Goal: Use online tool/utility: Utilize a website feature to perform a specific function

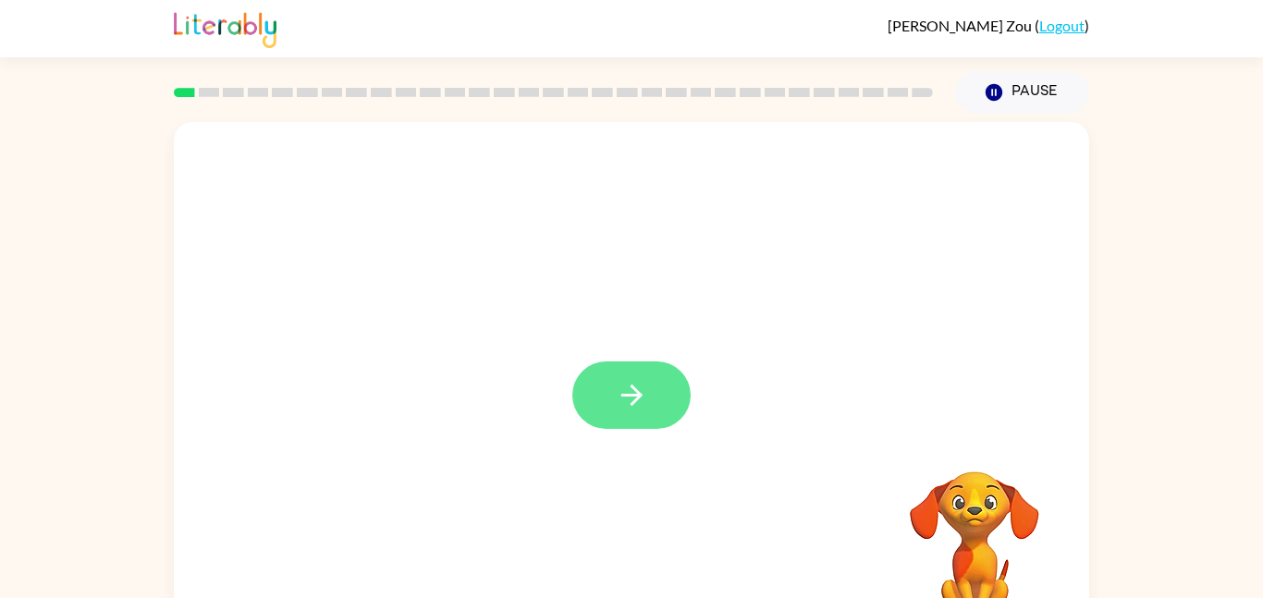
click at [623, 384] on icon "button" at bounding box center [632, 395] width 32 height 32
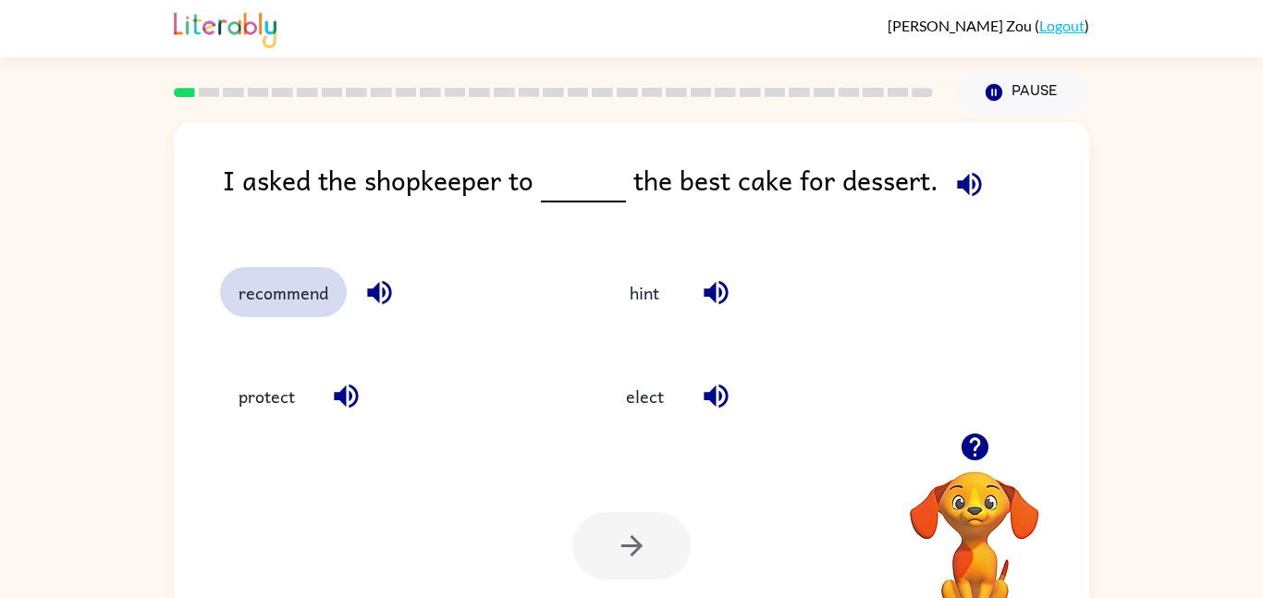
click at [297, 289] on button "recommend" at bounding box center [283, 292] width 127 height 50
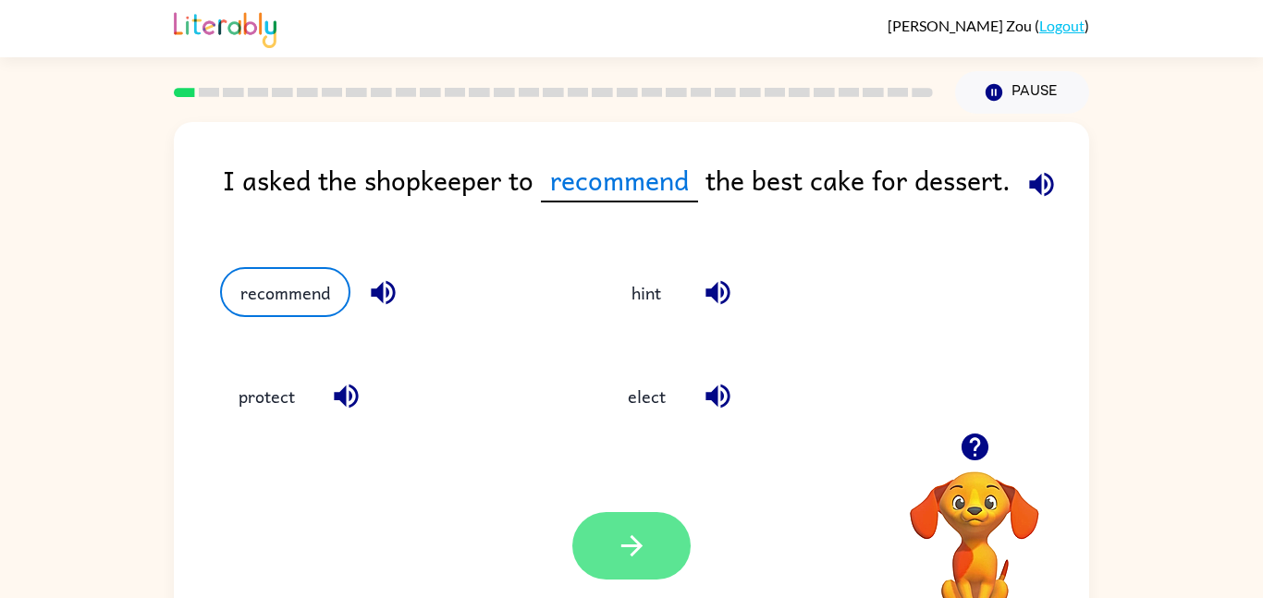
click at [579, 538] on button "button" at bounding box center [631, 545] width 118 height 67
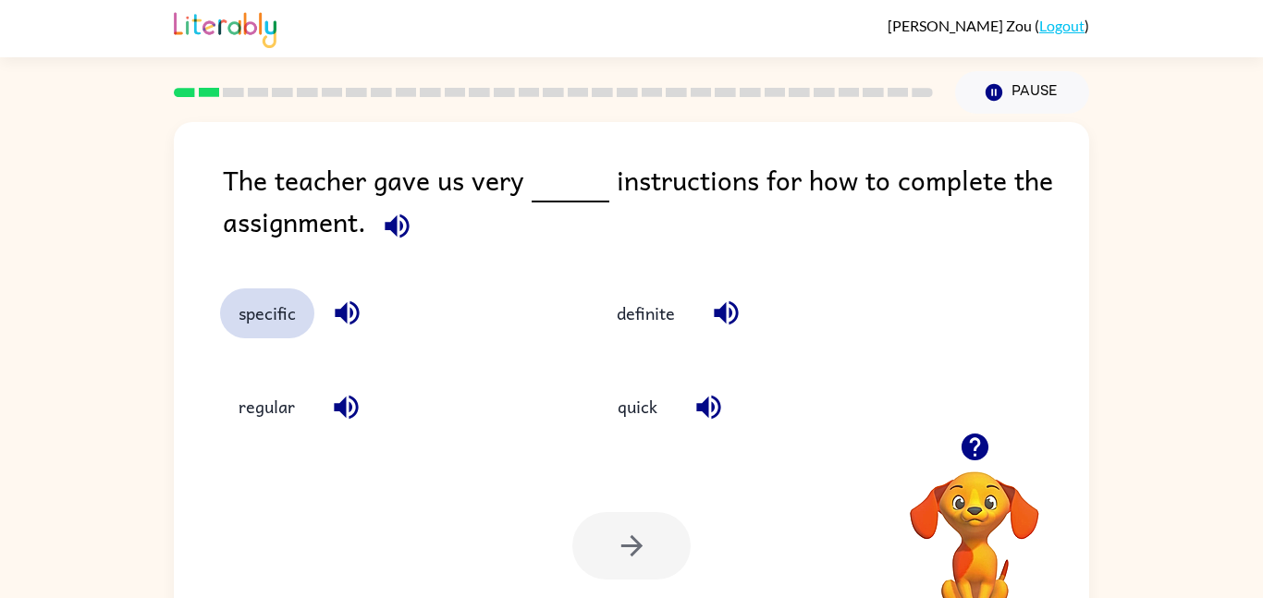
click at [283, 316] on button "specific" at bounding box center [267, 313] width 94 height 50
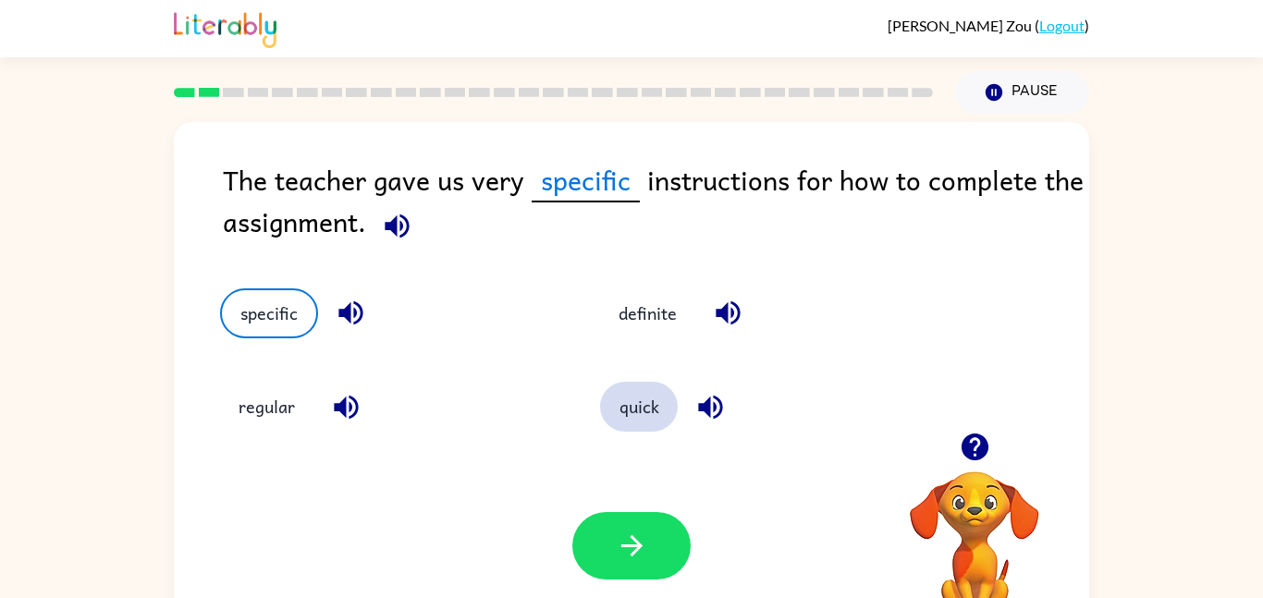
click at [657, 417] on button "quick" at bounding box center [639, 407] width 78 height 50
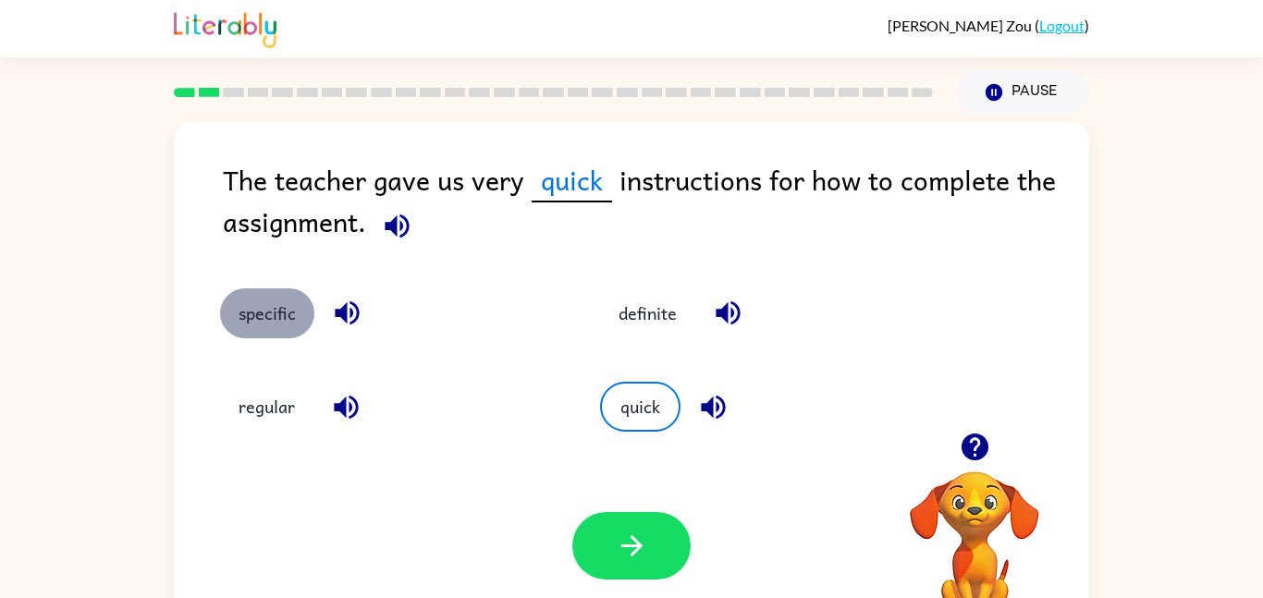
click at [277, 294] on button "specific" at bounding box center [267, 313] width 94 height 50
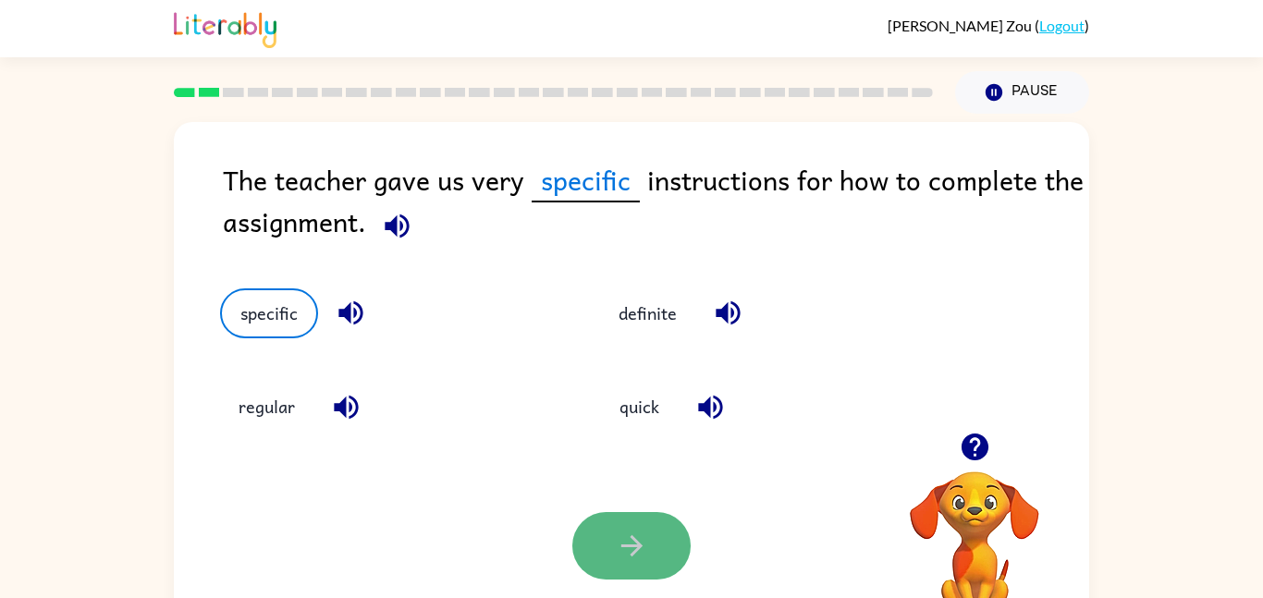
click at [628, 550] on icon "button" at bounding box center [632, 546] width 32 height 32
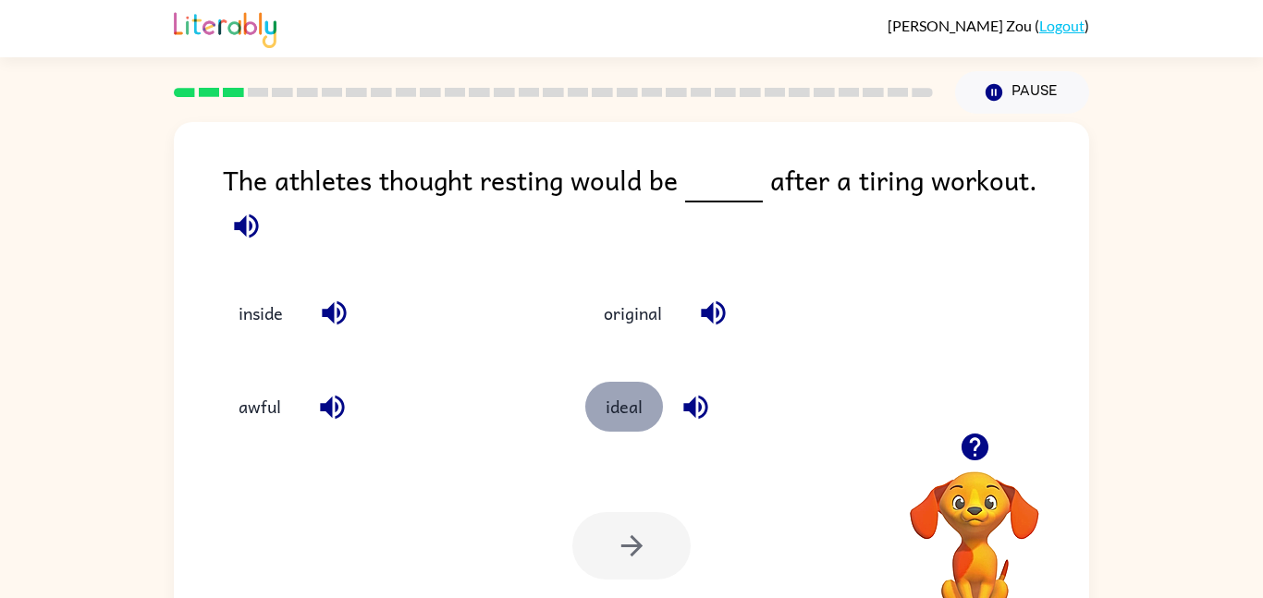
click at [632, 411] on button "ideal" at bounding box center [624, 407] width 78 height 50
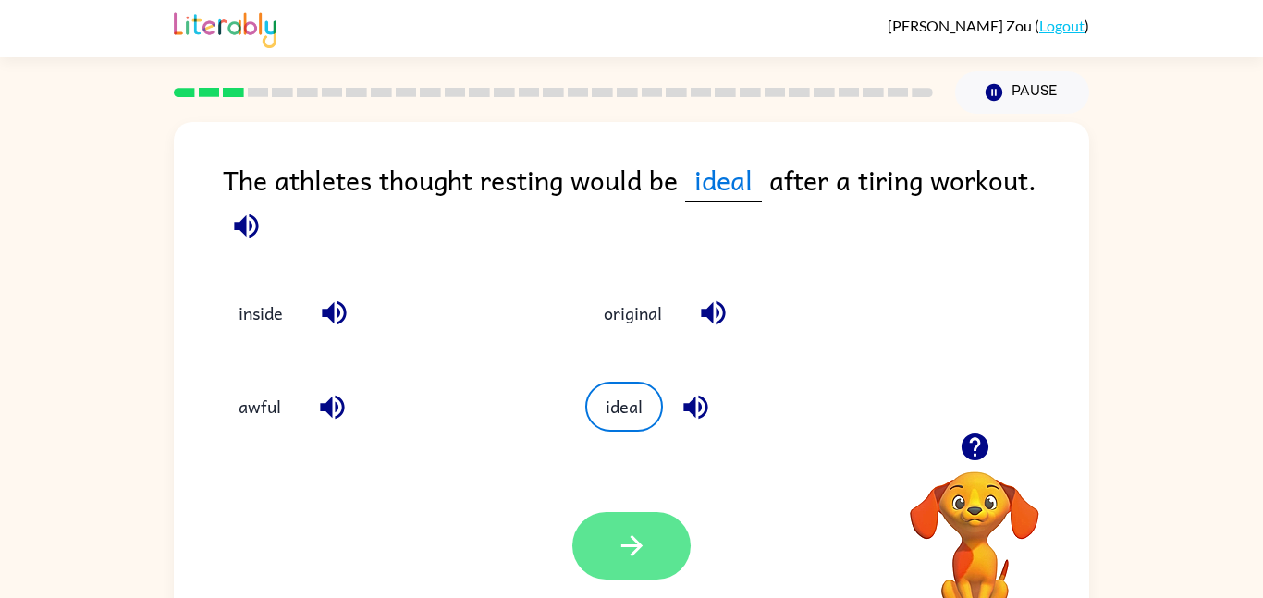
click at [662, 515] on button "button" at bounding box center [631, 545] width 118 height 67
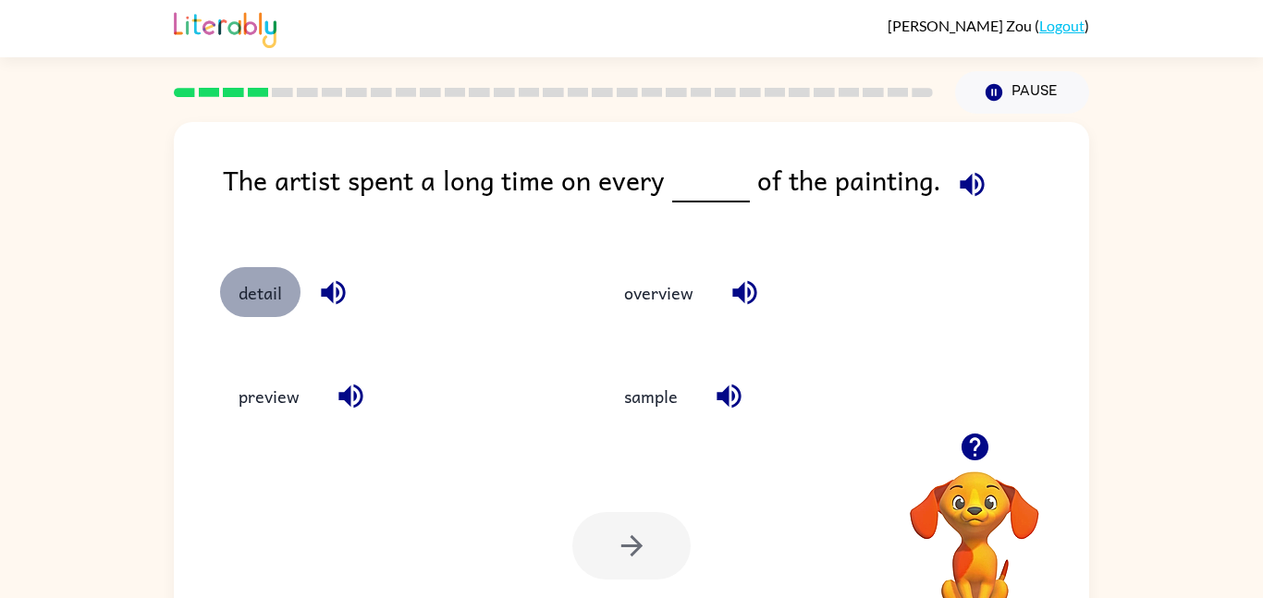
click at [279, 302] on button "detail" at bounding box center [260, 292] width 80 height 50
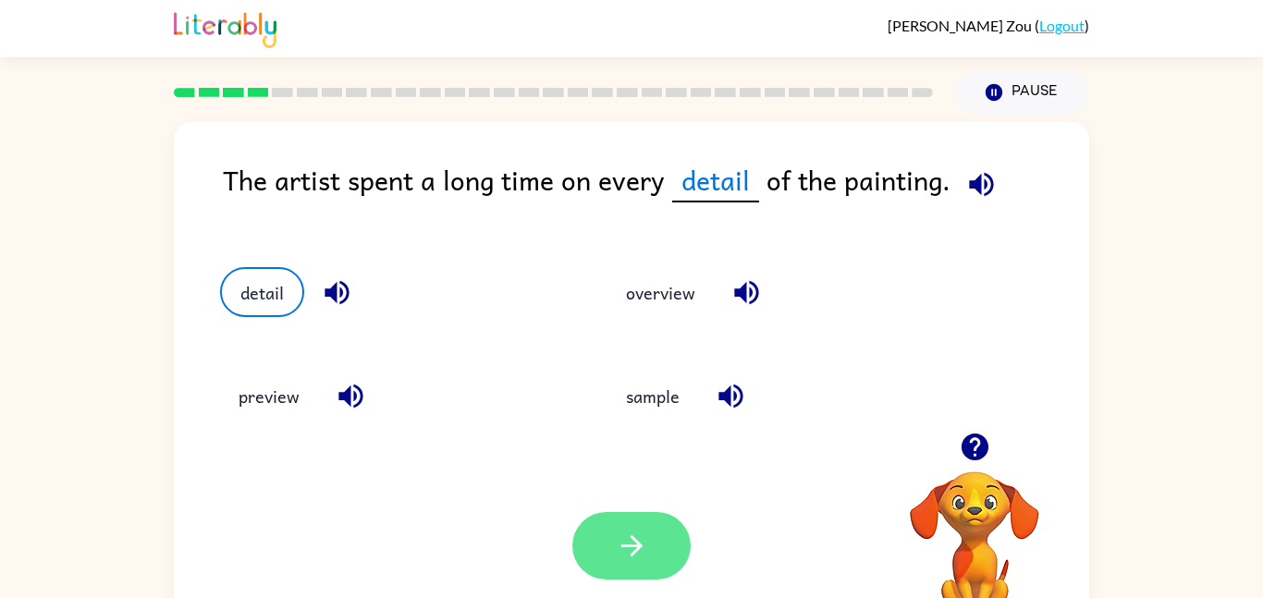
click at [614, 556] on button "button" at bounding box center [631, 545] width 118 height 67
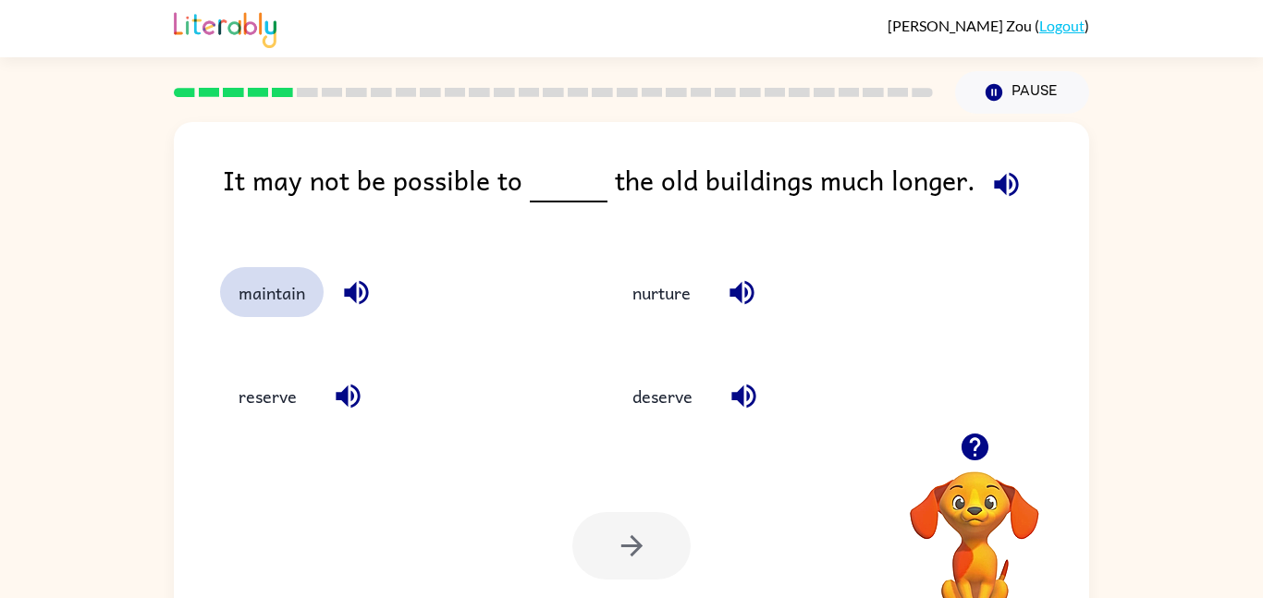
click at [264, 315] on button "maintain" at bounding box center [272, 292] width 104 height 50
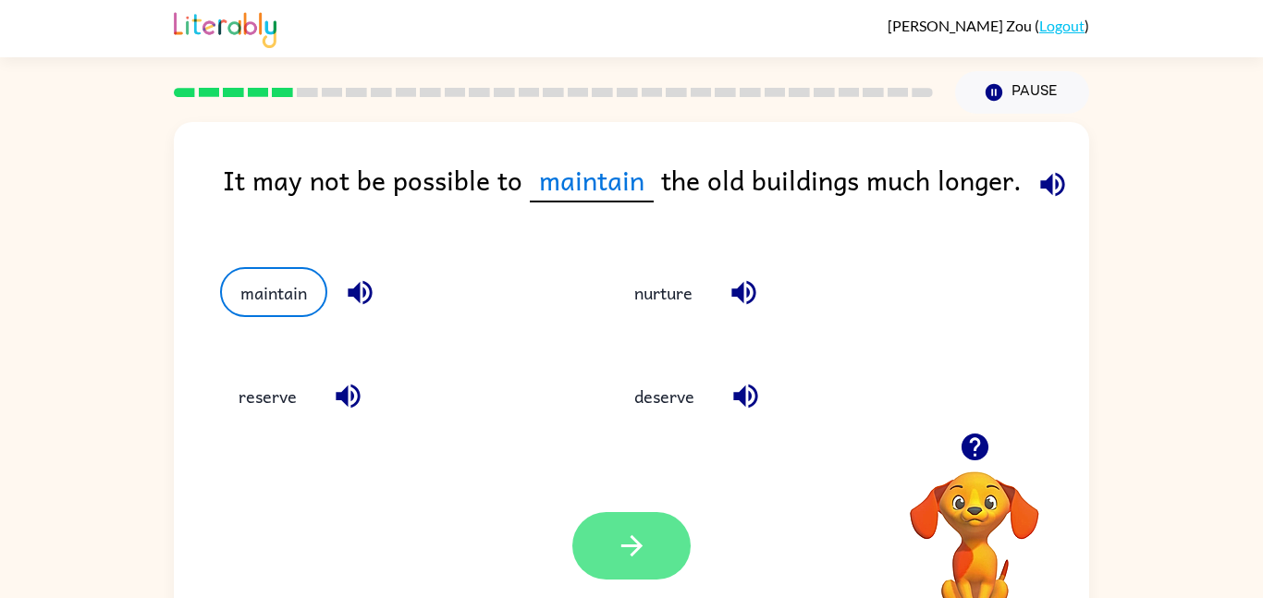
click at [646, 556] on icon "button" at bounding box center [632, 546] width 32 height 32
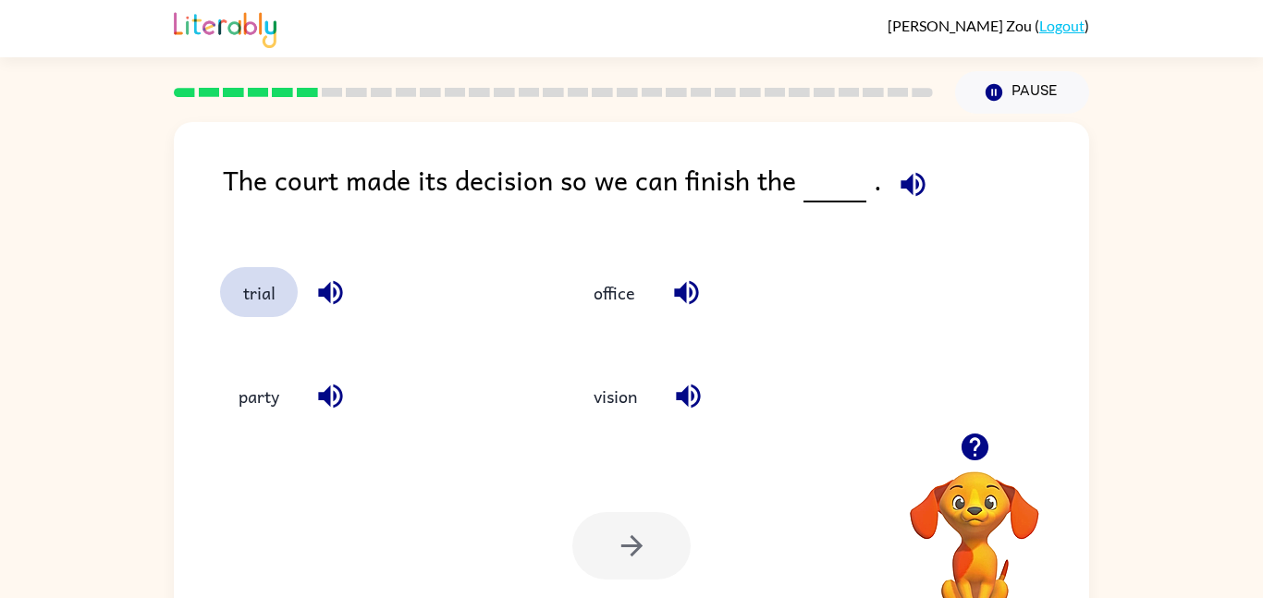
click at [291, 298] on button "trial" at bounding box center [259, 292] width 78 height 50
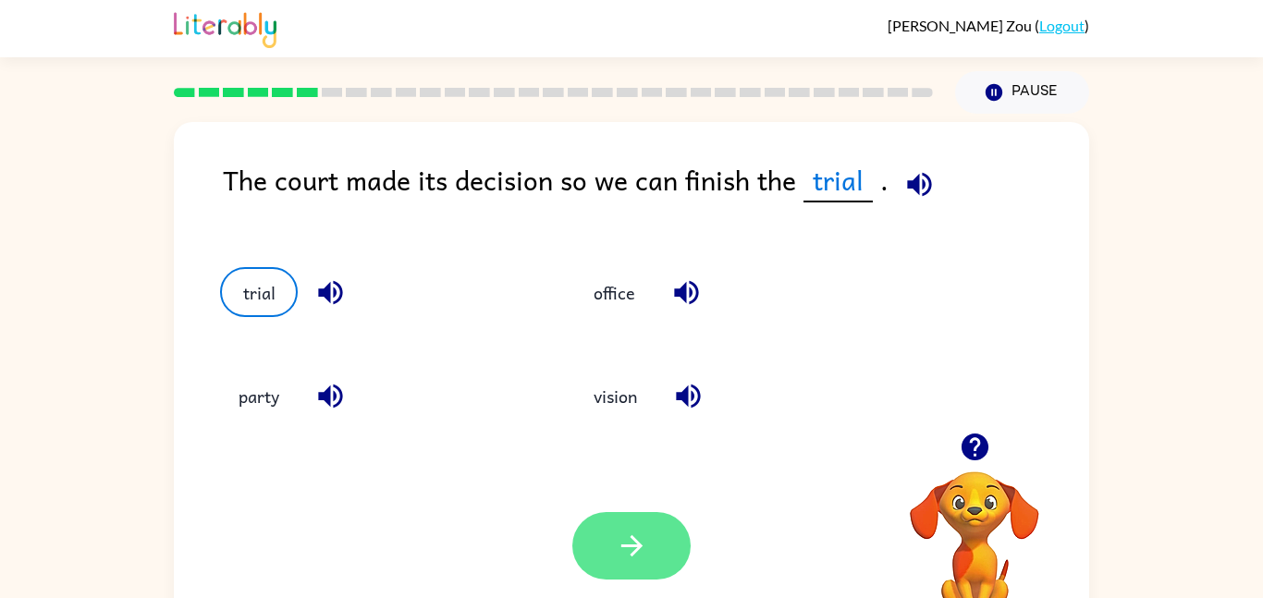
click at [651, 544] on button "button" at bounding box center [631, 545] width 118 height 67
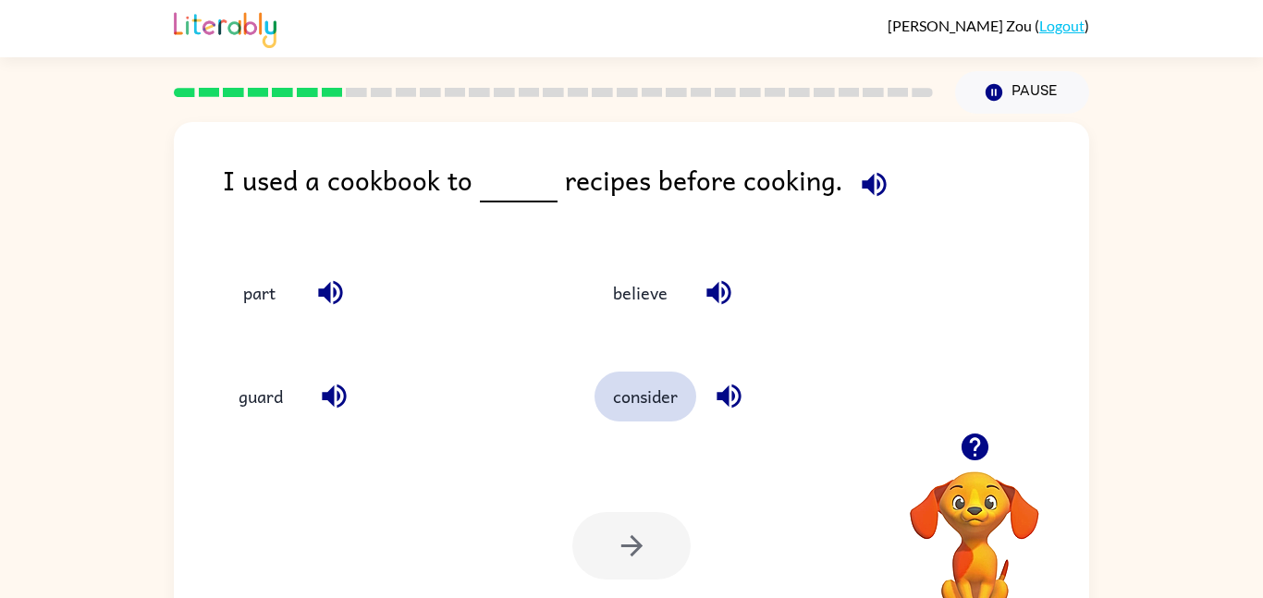
click at [615, 396] on button "consider" at bounding box center [645, 397] width 102 height 50
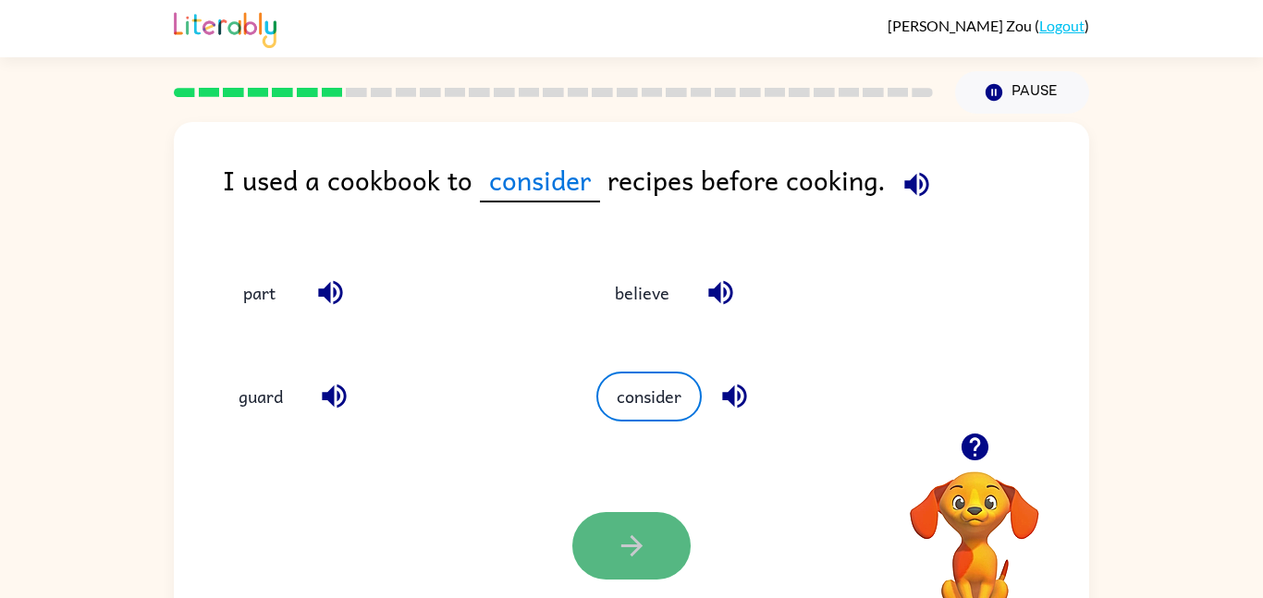
click at [643, 523] on button "button" at bounding box center [631, 545] width 118 height 67
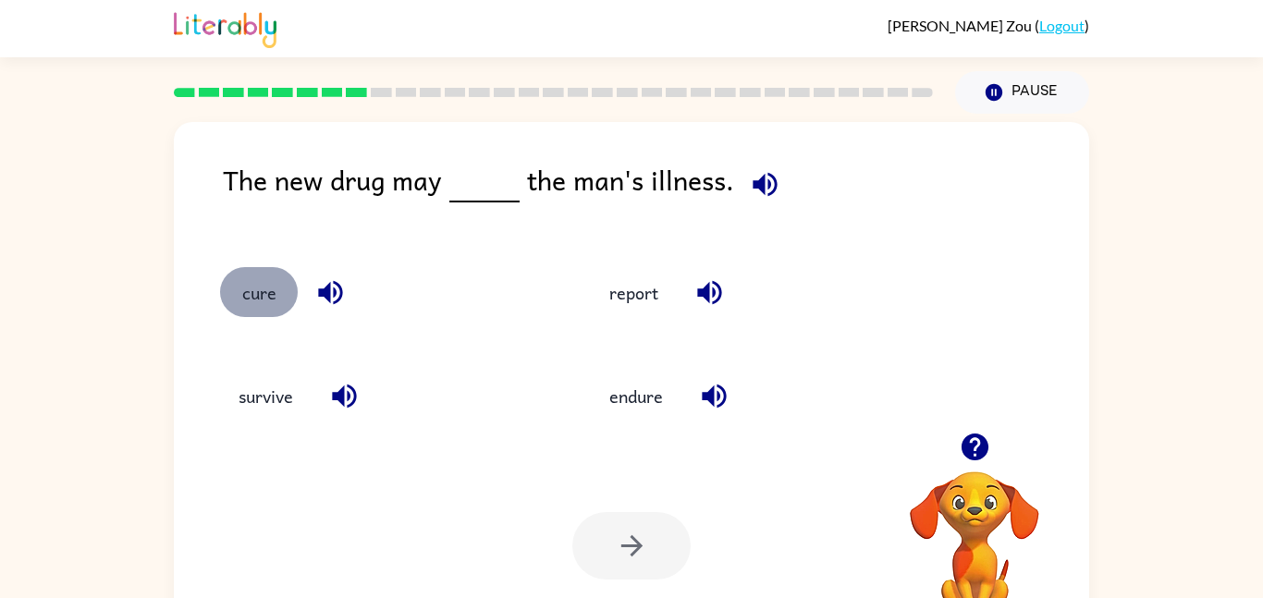
click at [275, 313] on button "cure" at bounding box center [259, 292] width 78 height 50
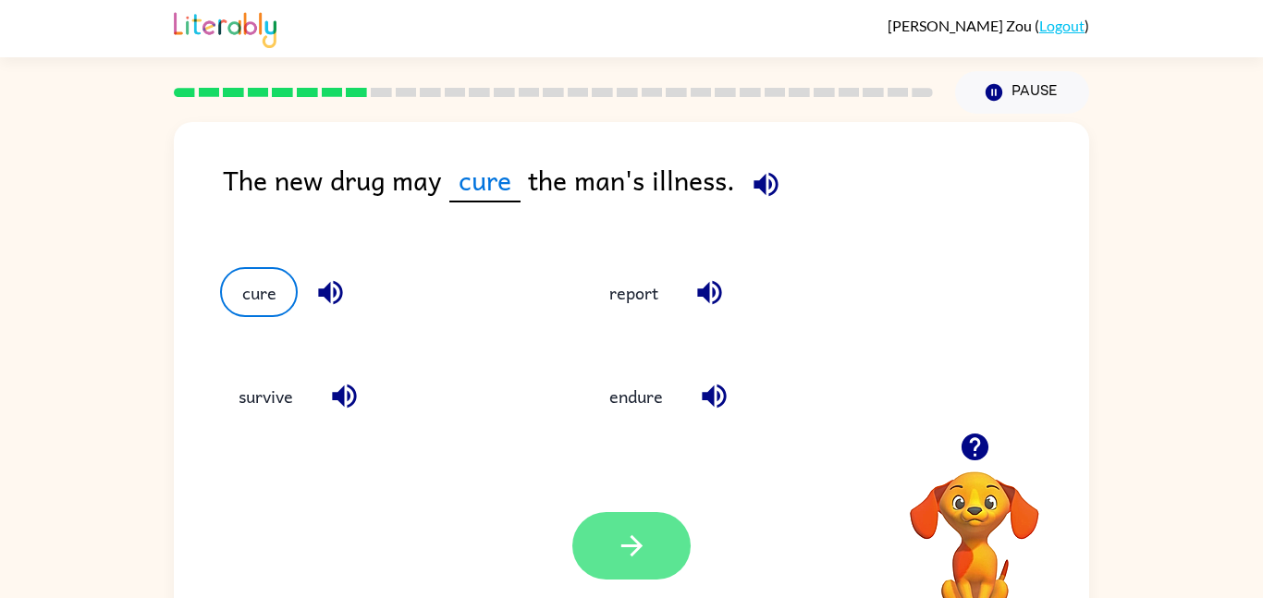
click at [629, 547] on icon "button" at bounding box center [630, 545] width 21 height 21
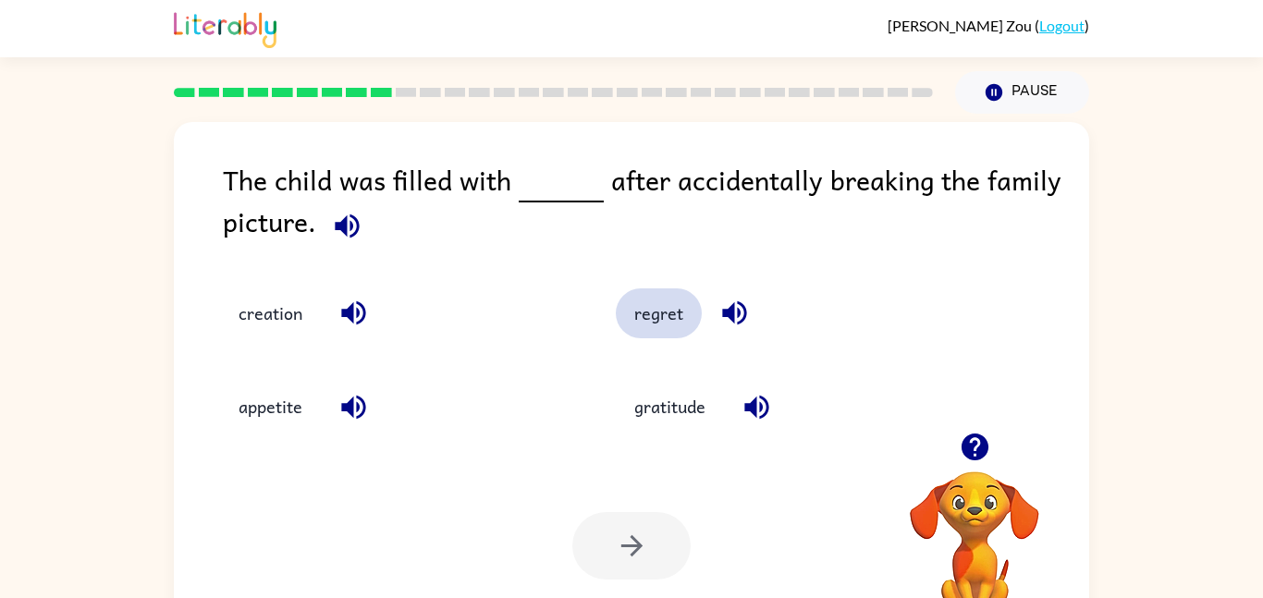
click at [656, 306] on button "regret" at bounding box center [659, 313] width 86 height 50
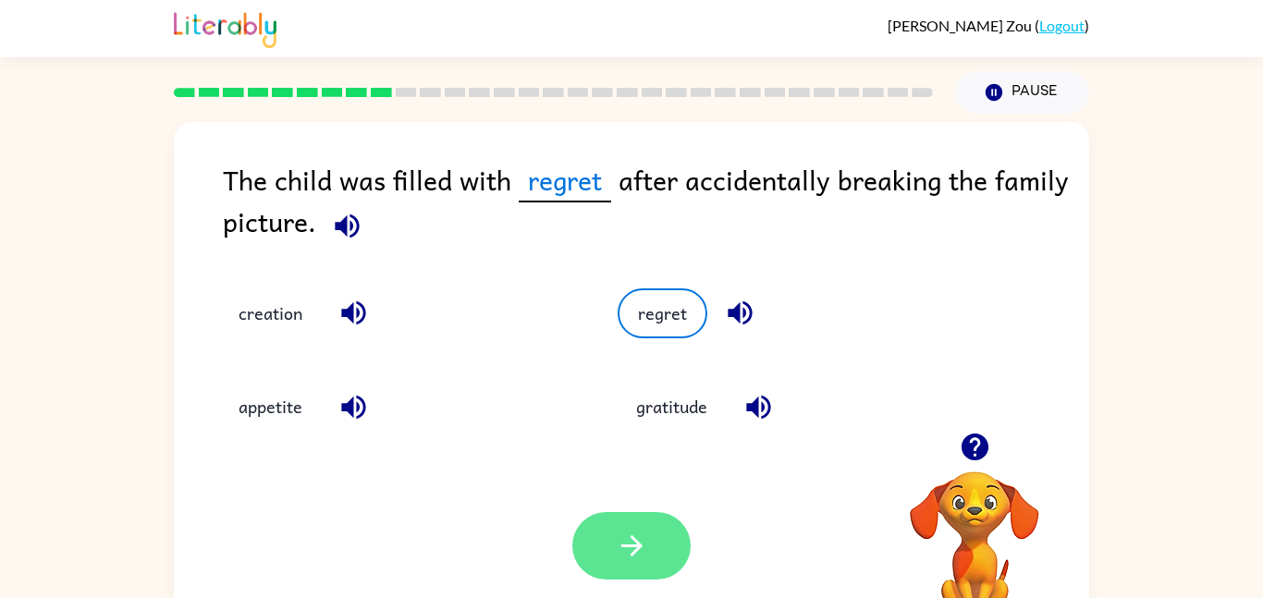
click at [625, 539] on icon "button" at bounding box center [632, 546] width 32 height 32
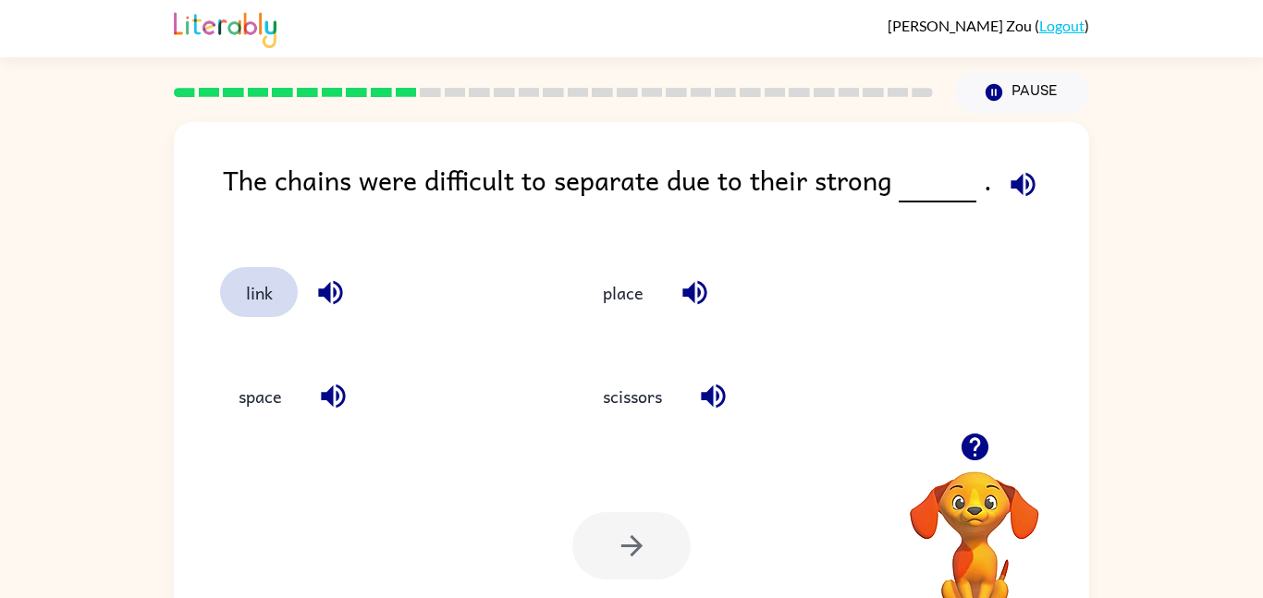
click at [287, 288] on button "link" at bounding box center [259, 292] width 78 height 50
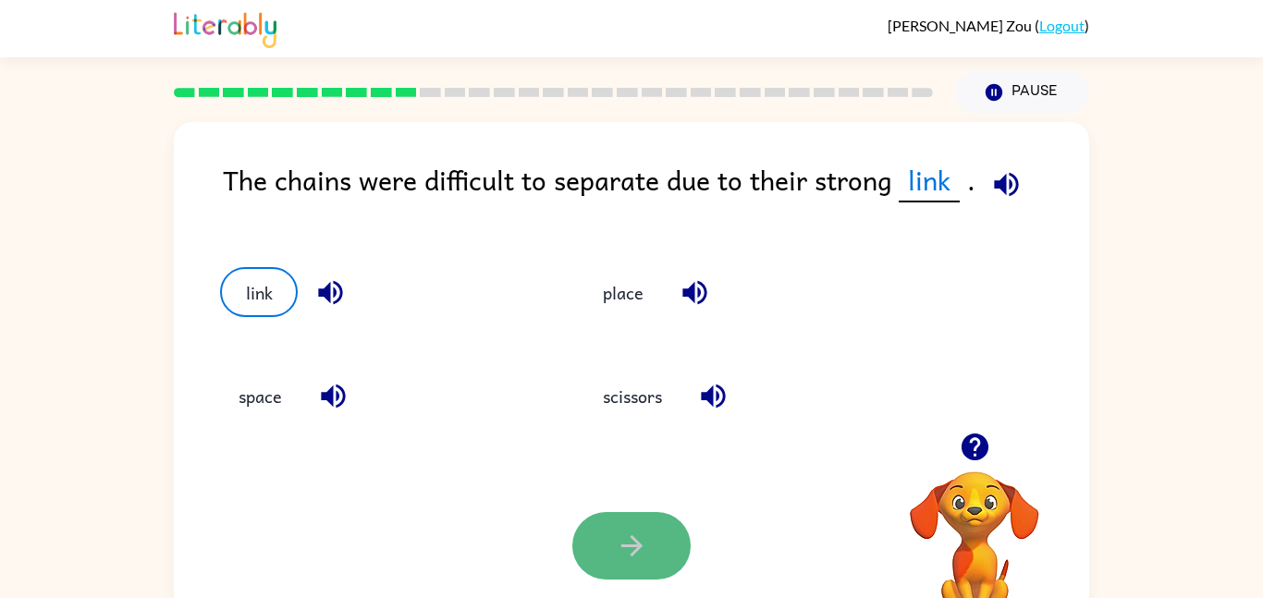
click at [655, 537] on button "button" at bounding box center [631, 545] width 118 height 67
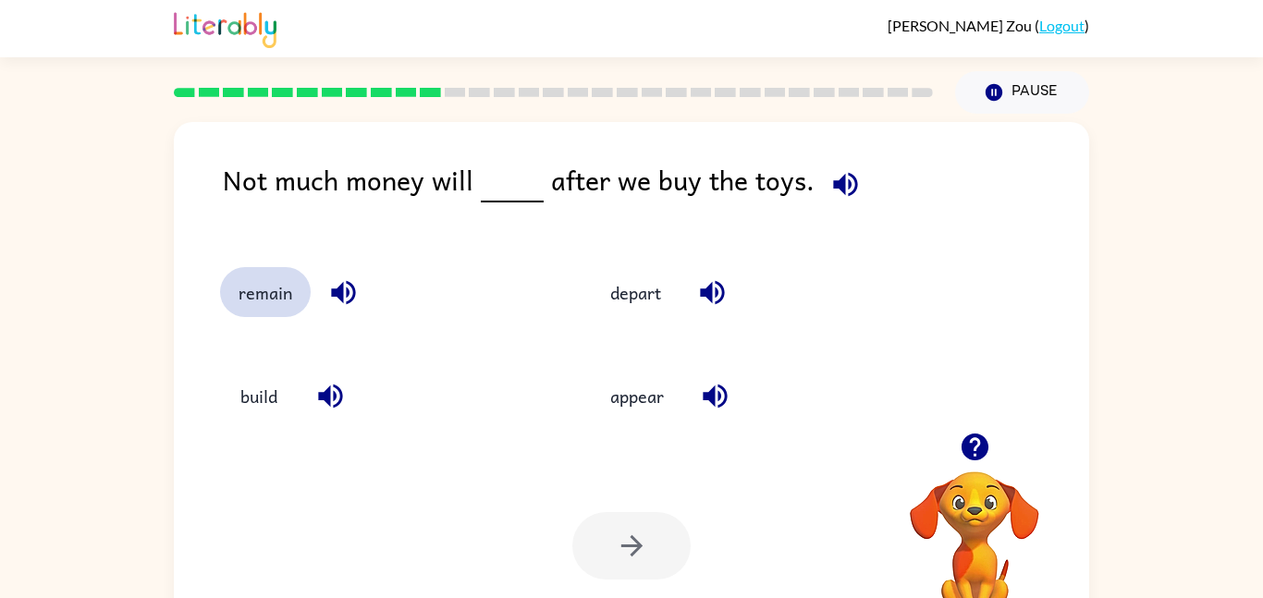
click at [255, 311] on button "remain" at bounding box center [265, 292] width 91 height 50
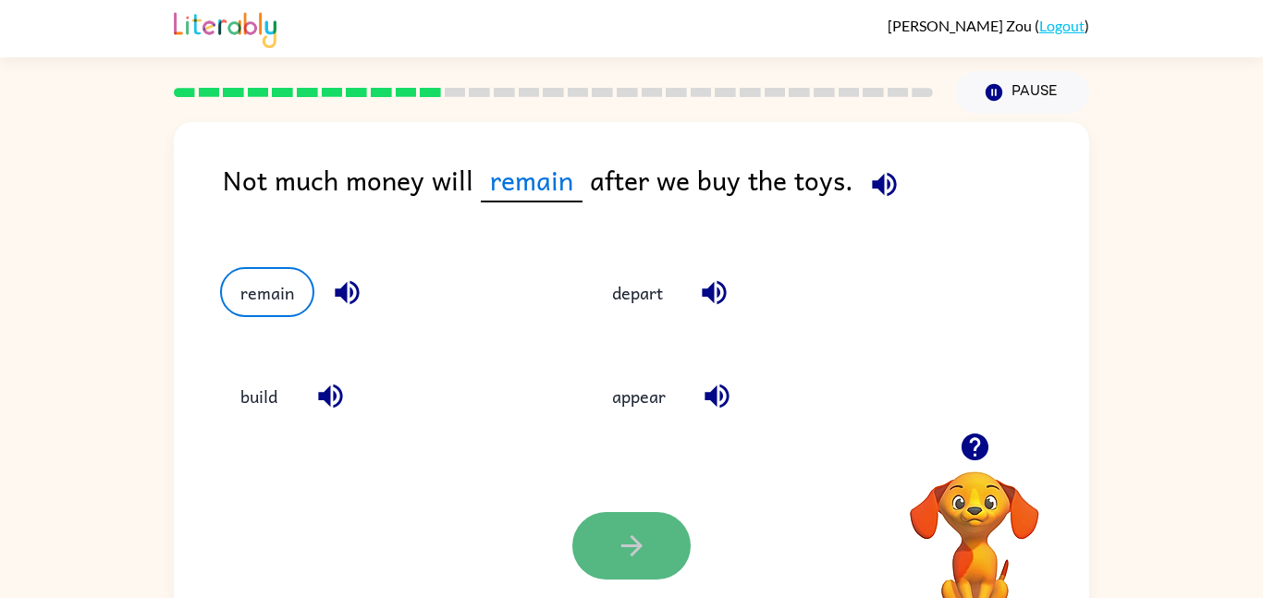
click at [619, 553] on icon "button" at bounding box center [632, 546] width 32 height 32
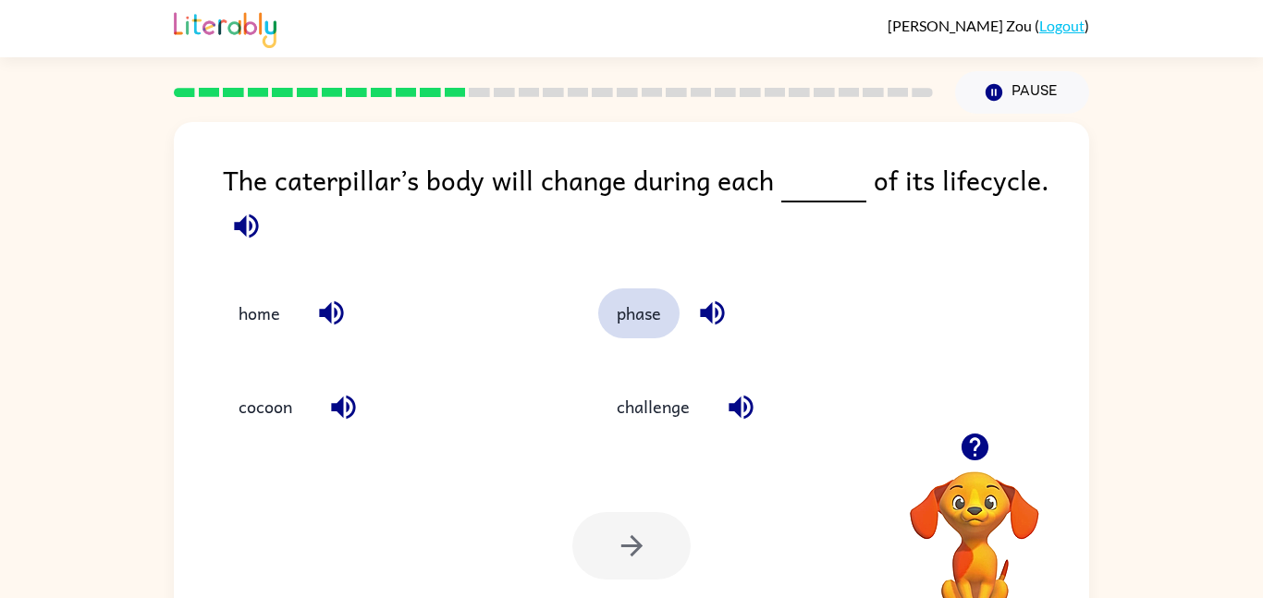
click at [633, 325] on button "phase" at bounding box center [638, 313] width 81 height 50
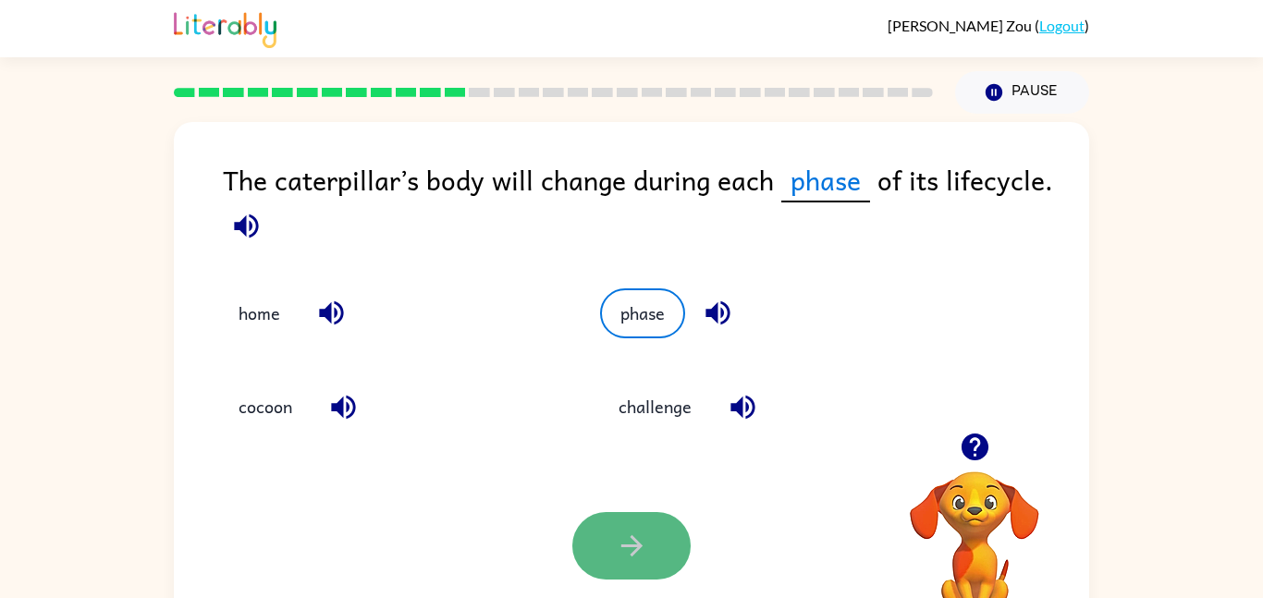
click at [648, 535] on button "button" at bounding box center [631, 545] width 118 height 67
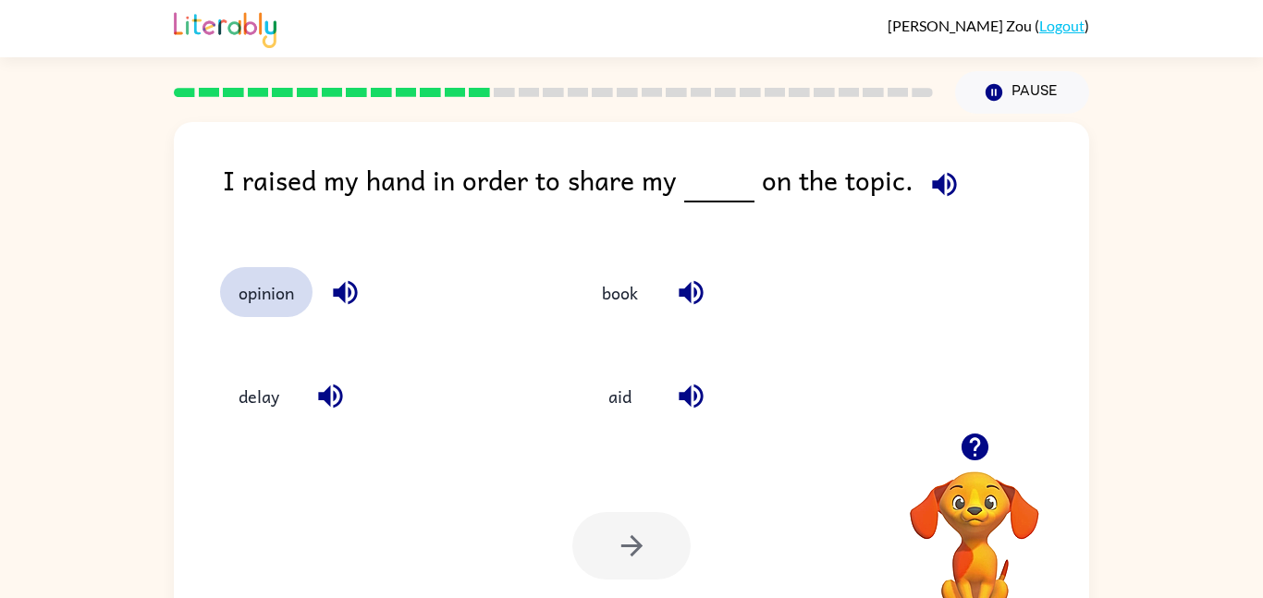
click at [271, 290] on button "opinion" at bounding box center [266, 292] width 92 height 50
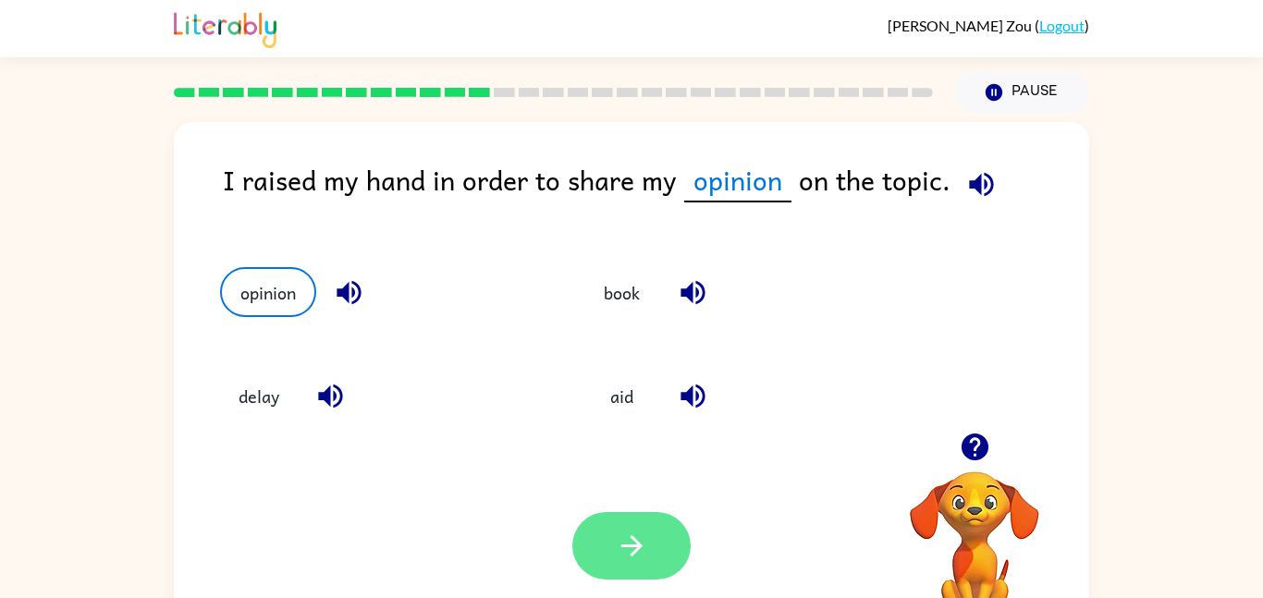
click at [652, 545] on button "button" at bounding box center [631, 545] width 118 height 67
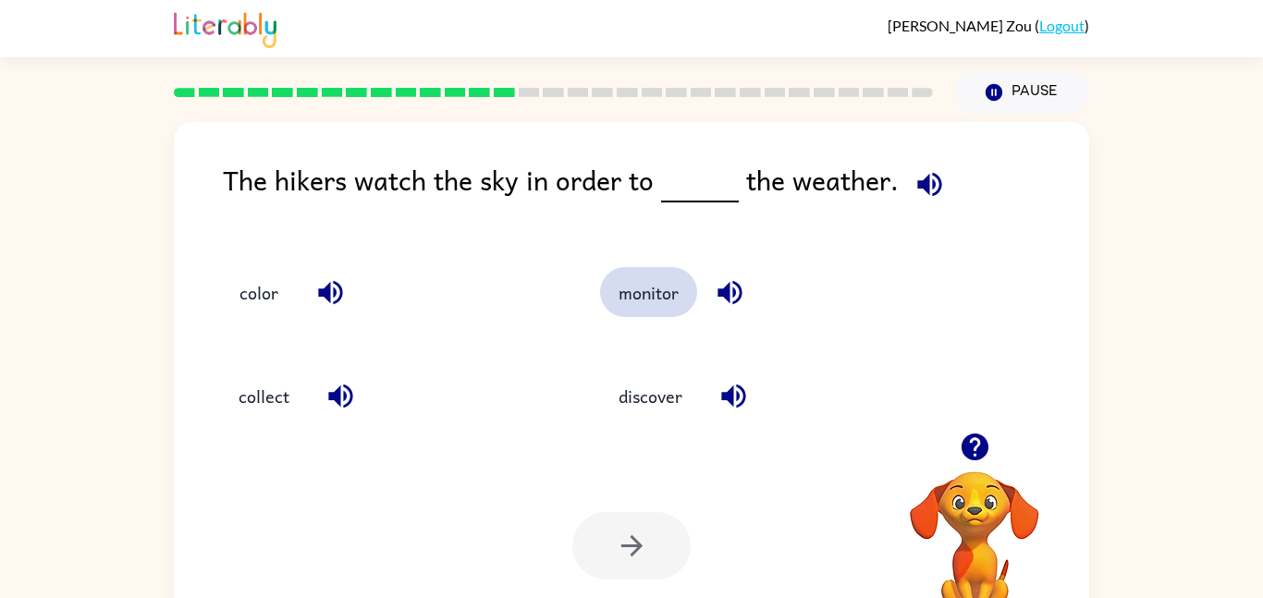
click at [666, 313] on button "monitor" at bounding box center [648, 292] width 97 height 50
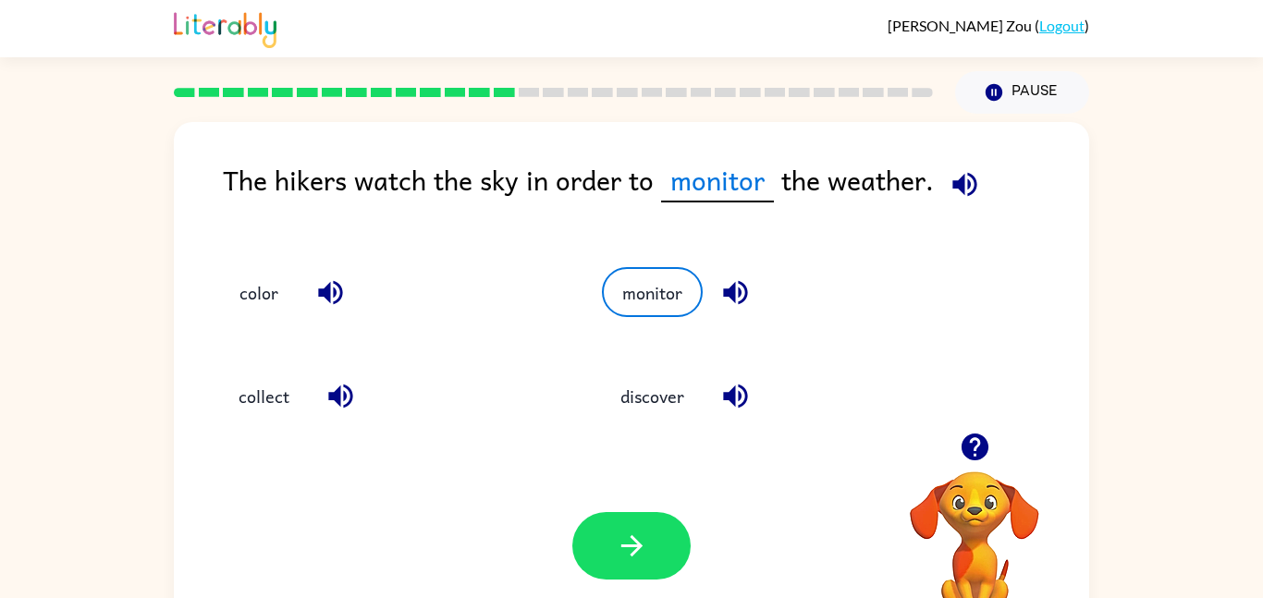
click at [603, 510] on div "Your browser must support playing .mp4 files to use Literably. Please try using…" at bounding box center [631, 546] width 915 height 208
click at [616, 538] on icon "button" at bounding box center [632, 546] width 32 height 32
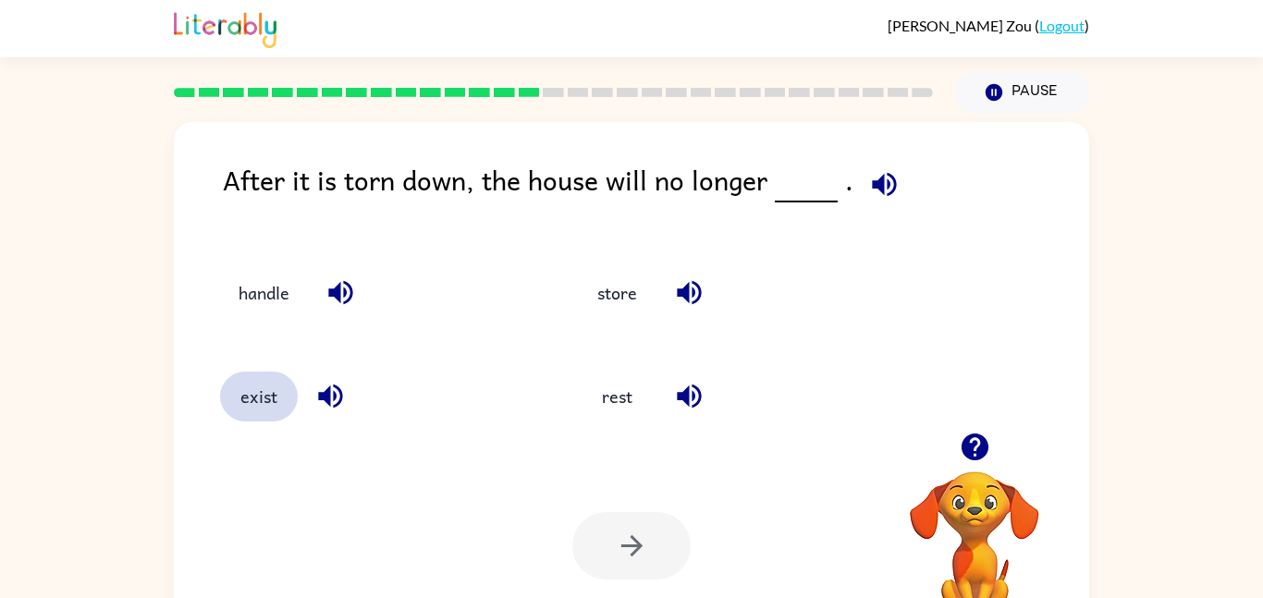
click at [279, 389] on button "exist" at bounding box center [259, 397] width 78 height 50
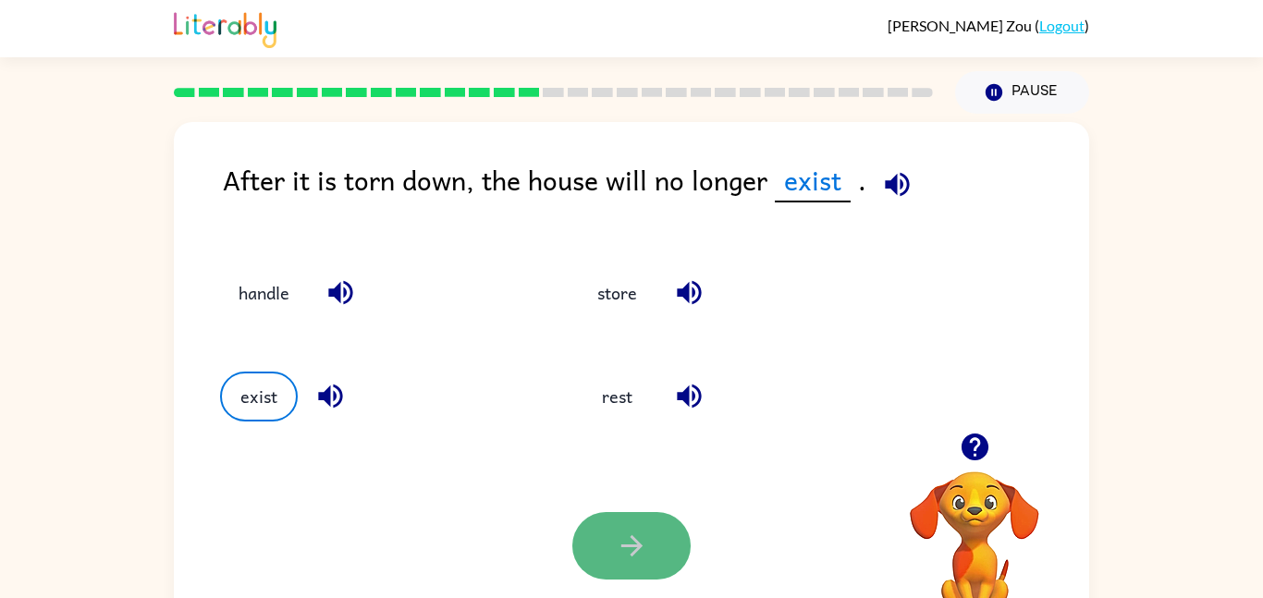
click at [608, 563] on button "button" at bounding box center [631, 545] width 118 height 67
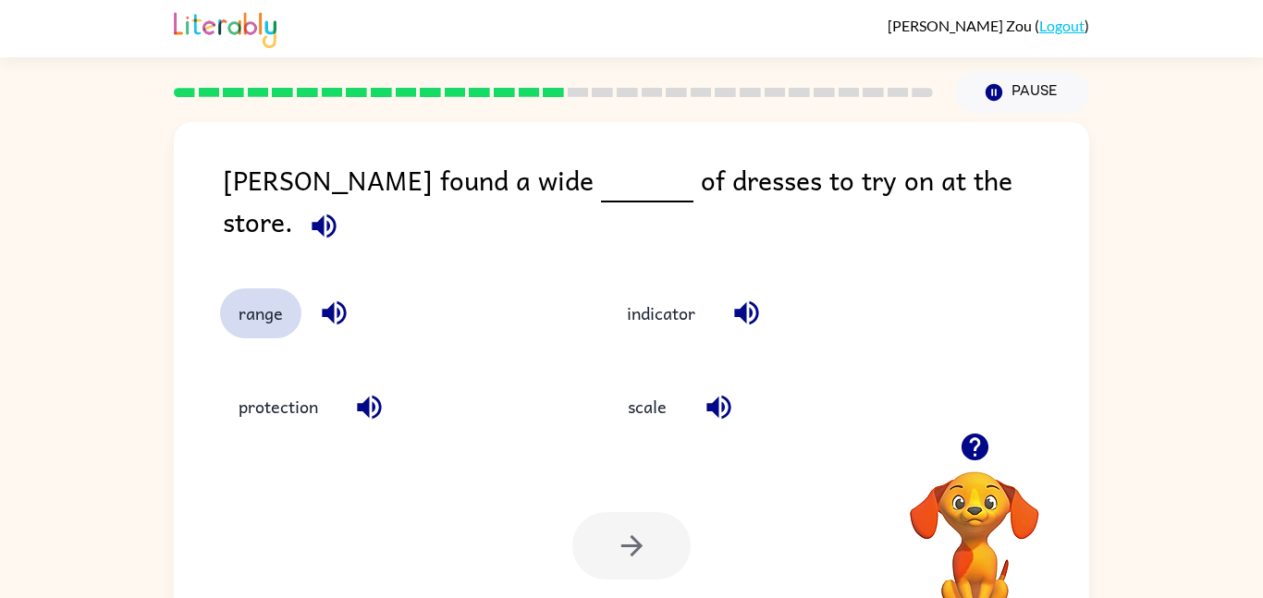
click at [260, 288] on button "range" at bounding box center [260, 313] width 81 height 50
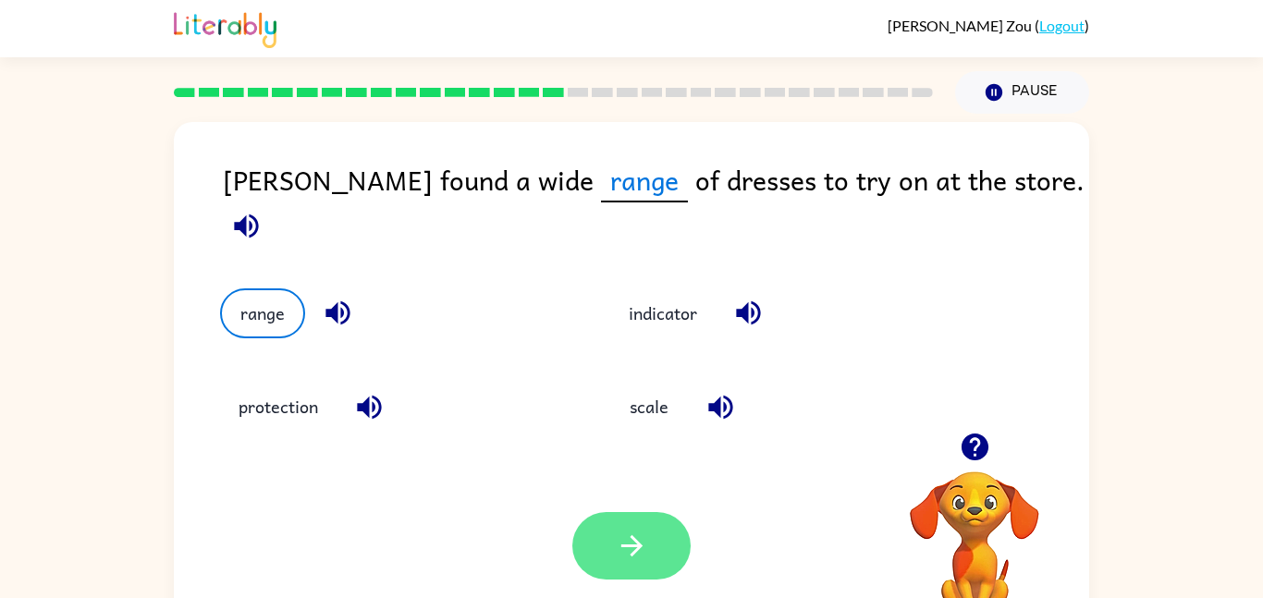
click at [612, 546] on button "button" at bounding box center [631, 545] width 118 height 67
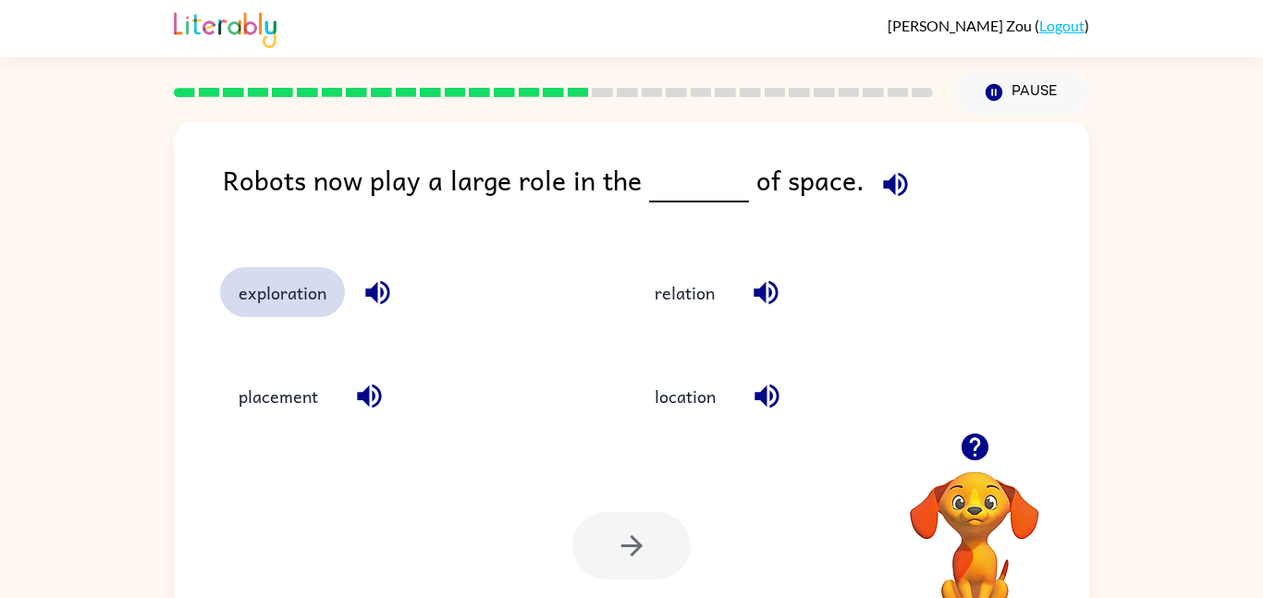
click at [290, 311] on button "exploration" at bounding box center [282, 292] width 125 height 50
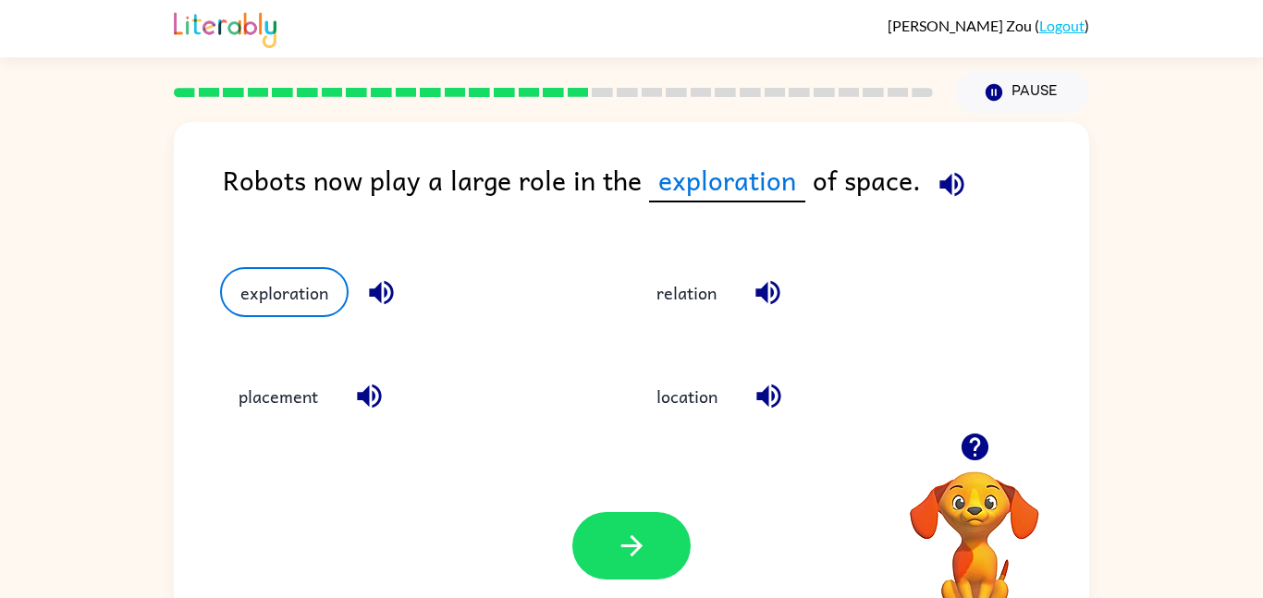
click at [596, 510] on div "Your browser must support playing .mp4 files to use Literably. Please try using…" at bounding box center [631, 546] width 915 height 208
click at [617, 538] on icon "button" at bounding box center [632, 546] width 32 height 32
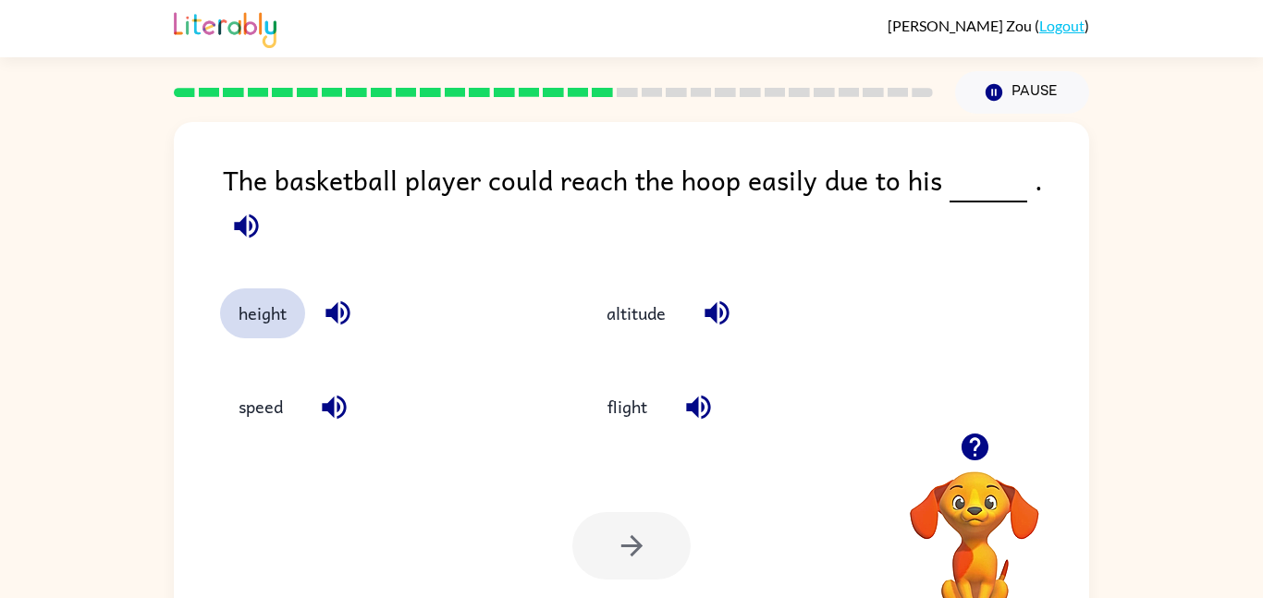
click at [251, 288] on button "height" at bounding box center [262, 313] width 85 height 50
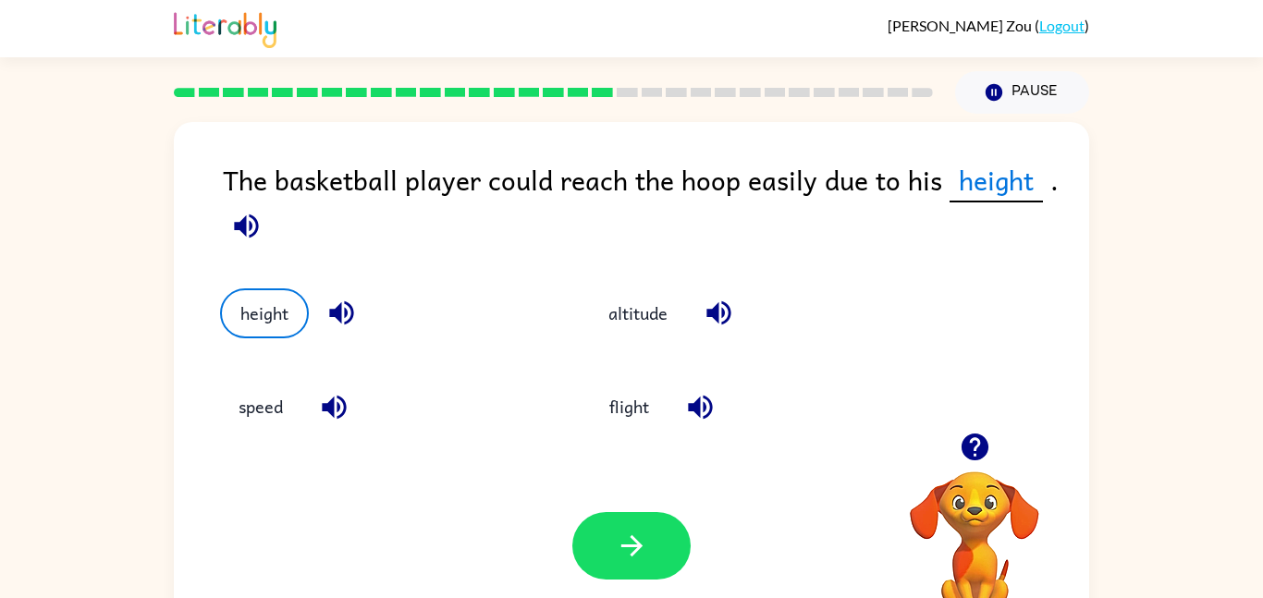
click at [592, 508] on div "Your browser must support playing .mp4 files to use Literably. Please try using…" at bounding box center [631, 546] width 915 height 208
click at [619, 520] on button "button" at bounding box center [631, 545] width 118 height 67
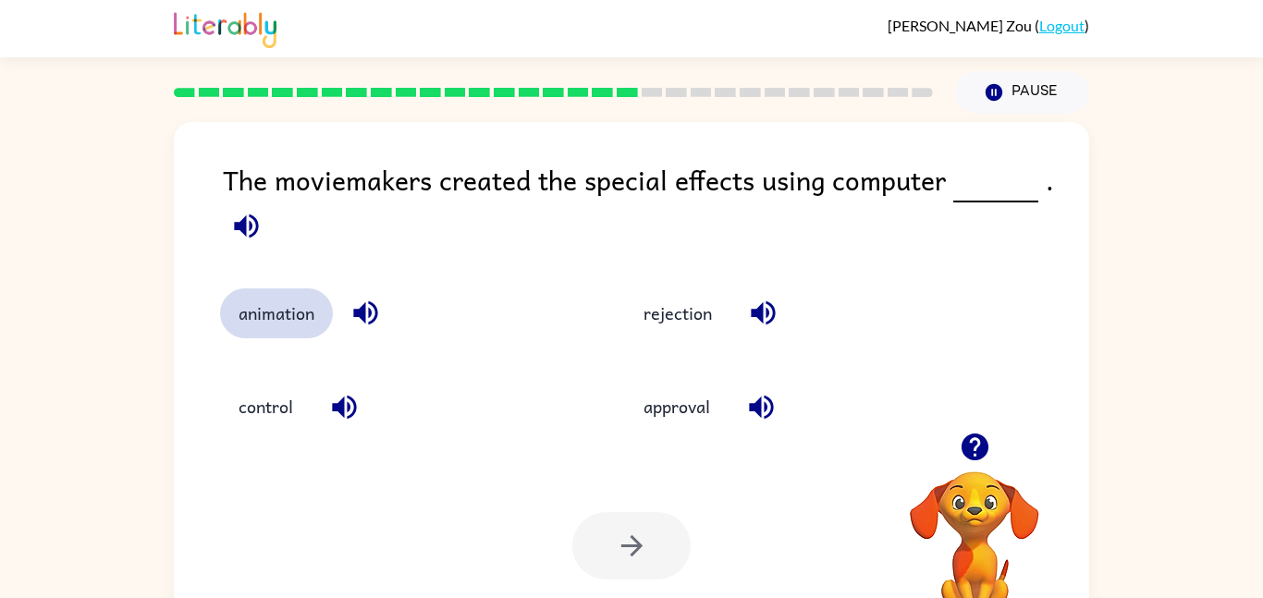
click at [263, 335] on button "animation" at bounding box center [276, 313] width 113 height 50
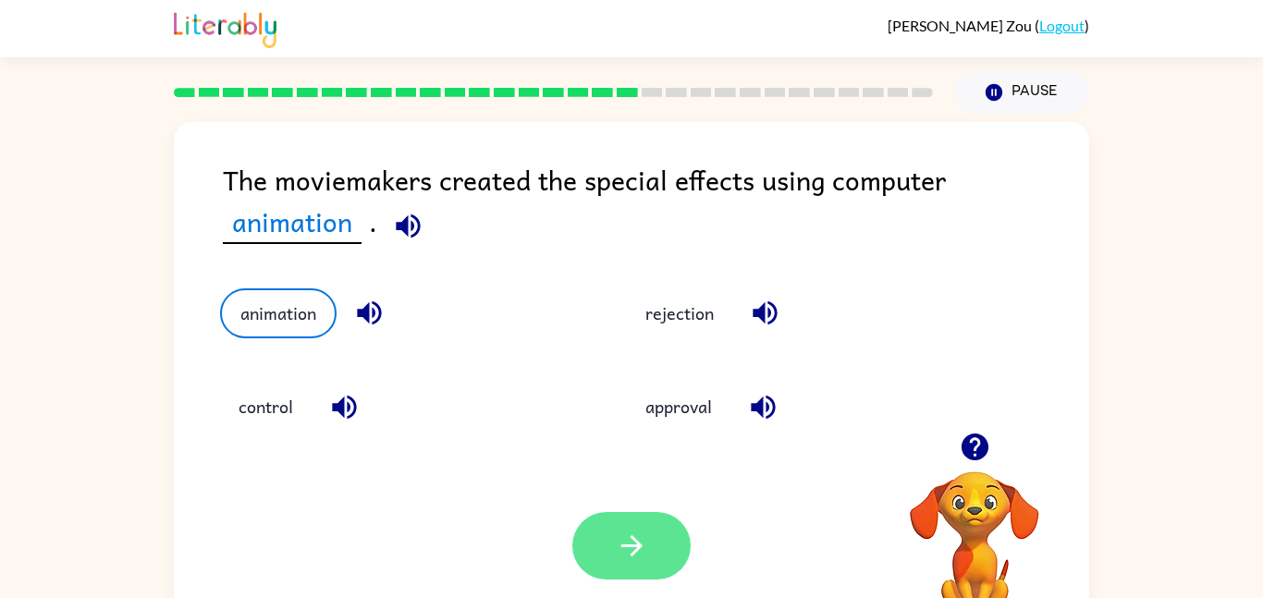
click at [616, 548] on icon "button" at bounding box center [632, 546] width 32 height 32
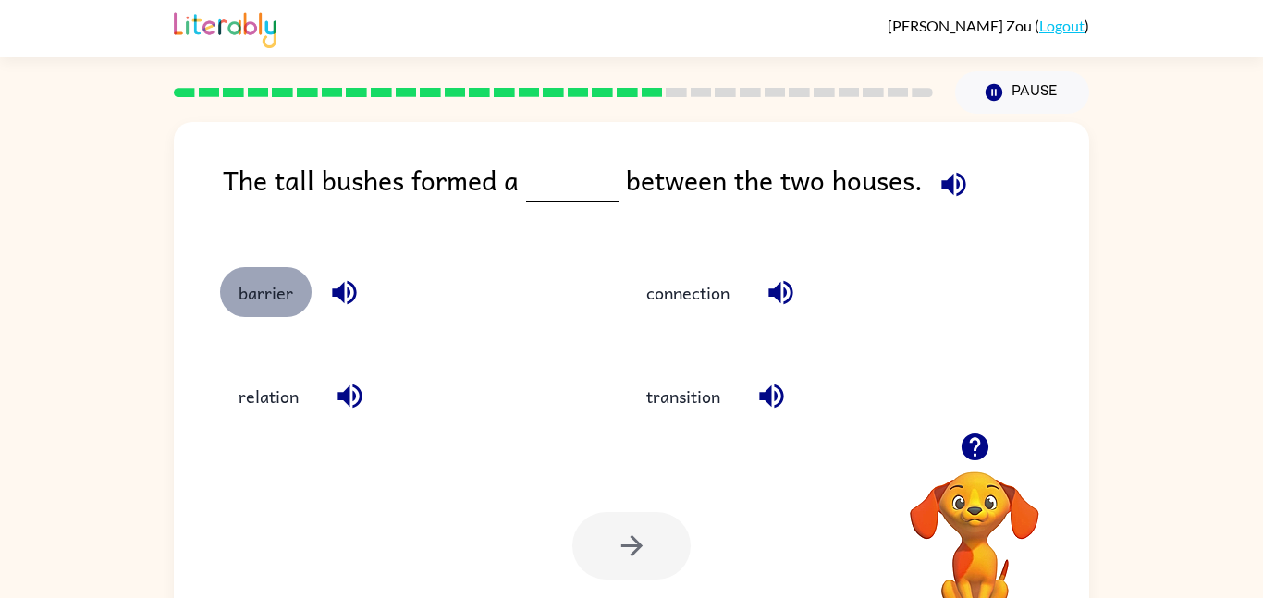
click at [265, 312] on button "barrier" at bounding box center [266, 292] width 92 height 50
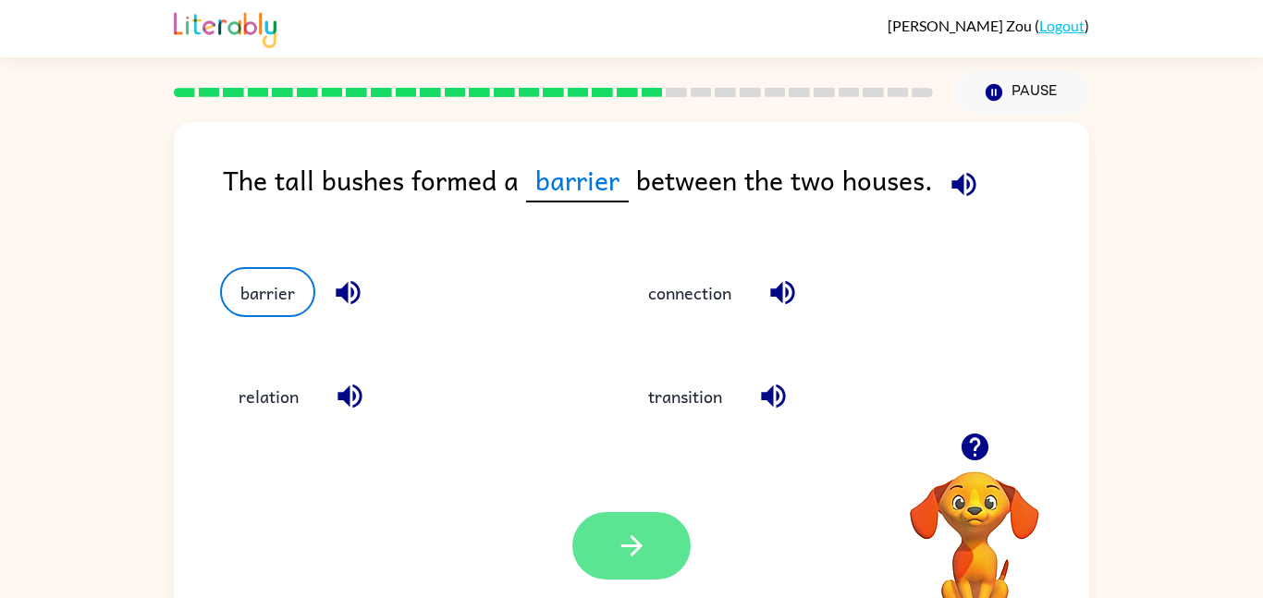
click at [638, 566] on button "button" at bounding box center [631, 545] width 118 height 67
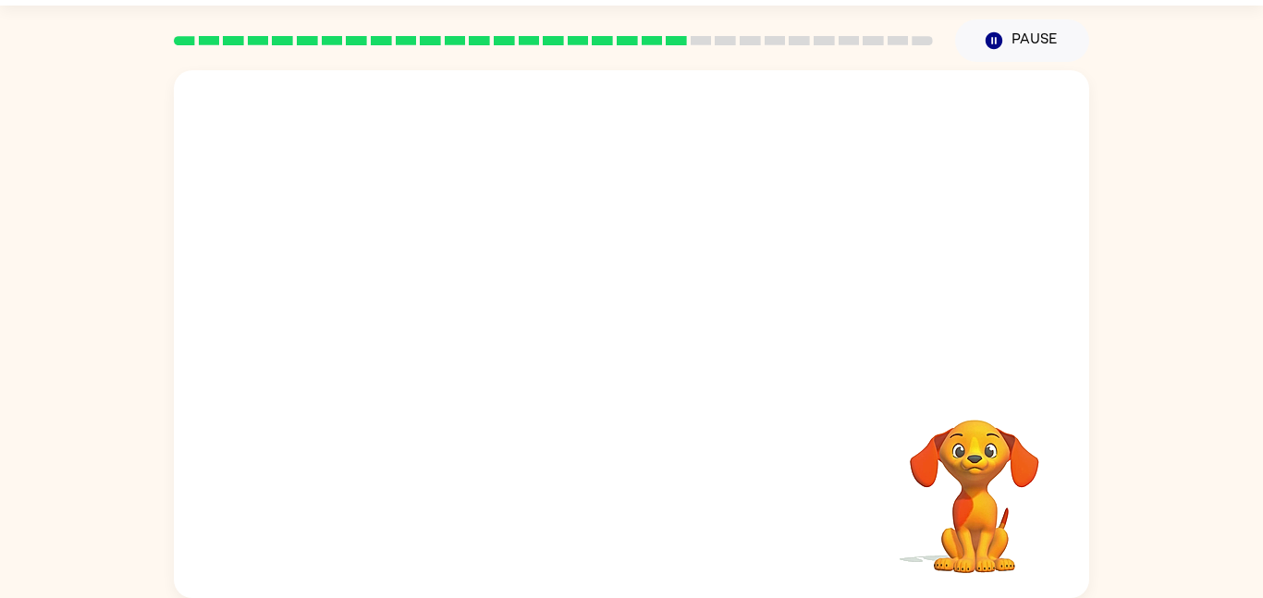
scroll to position [45, 0]
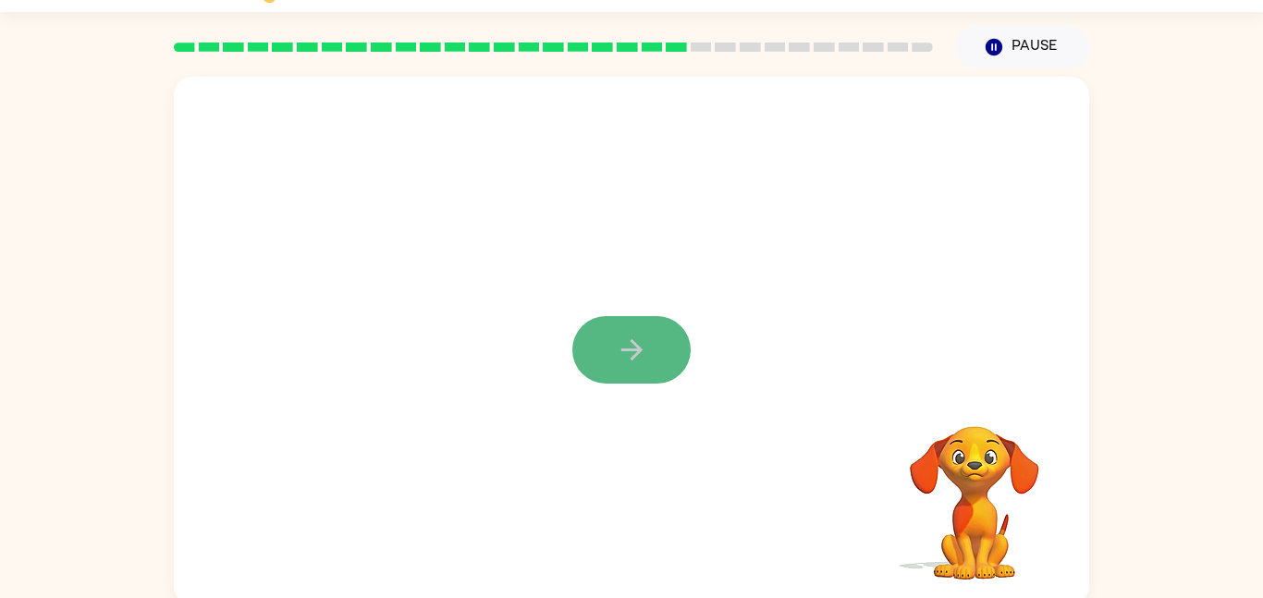
click at [629, 369] on button "button" at bounding box center [631, 349] width 118 height 67
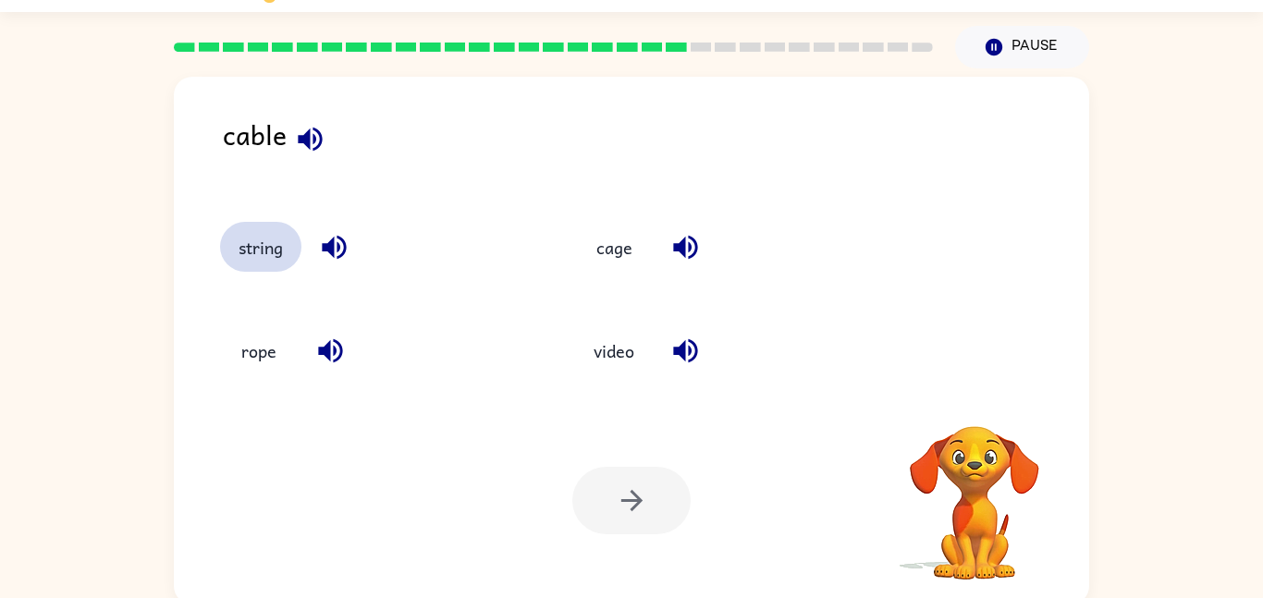
click at [256, 261] on button "string" at bounding box center [260, 247] width 81 height 50
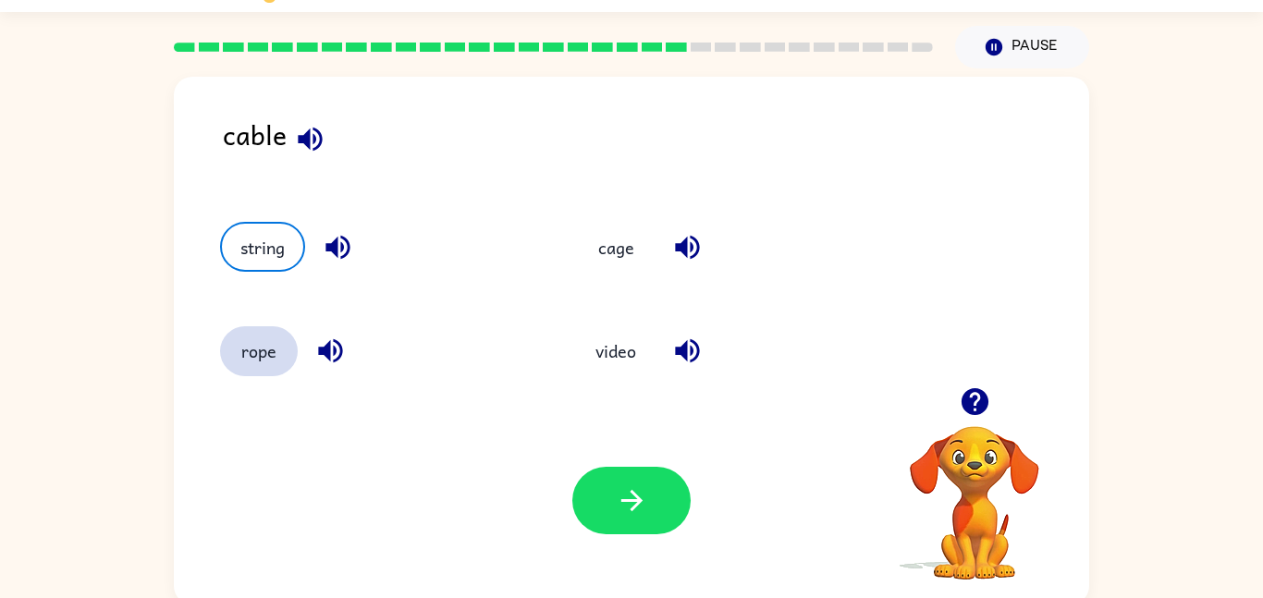
click at [260, 360] on button "rope" at bounding box center [259, 351] width 78 height 50
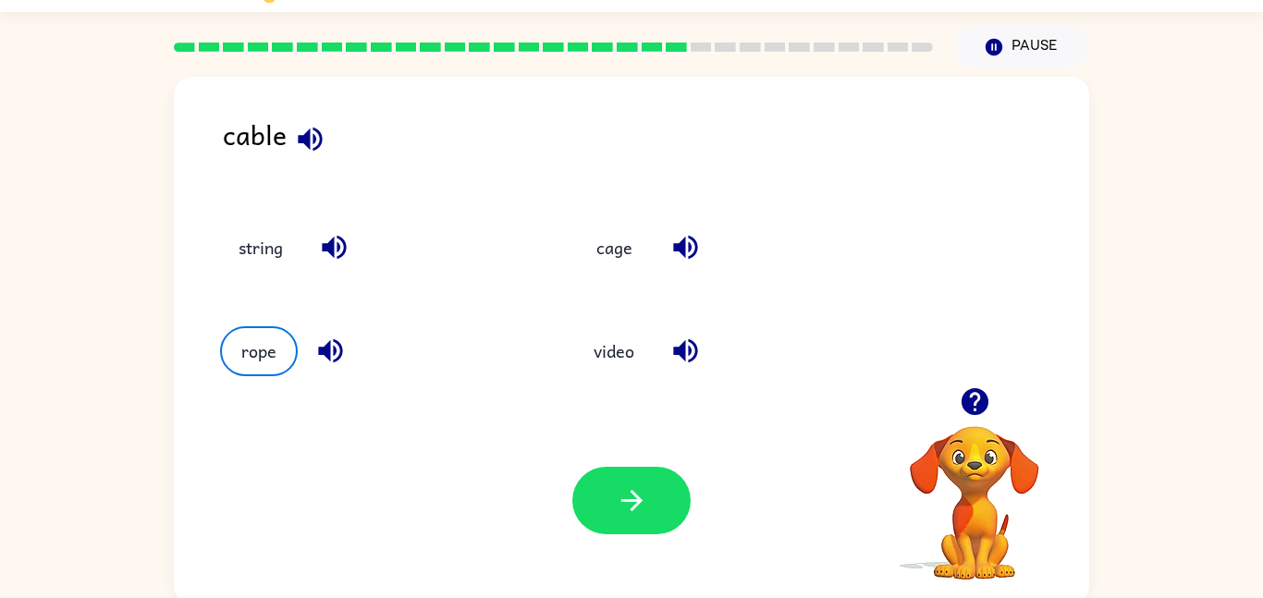
click at [252, 276] on div "string" at bounding box center [362, 239] width 355 height 104
click at [606, 499] on button "button" at bounding box center [631, 500] width 118 height 67
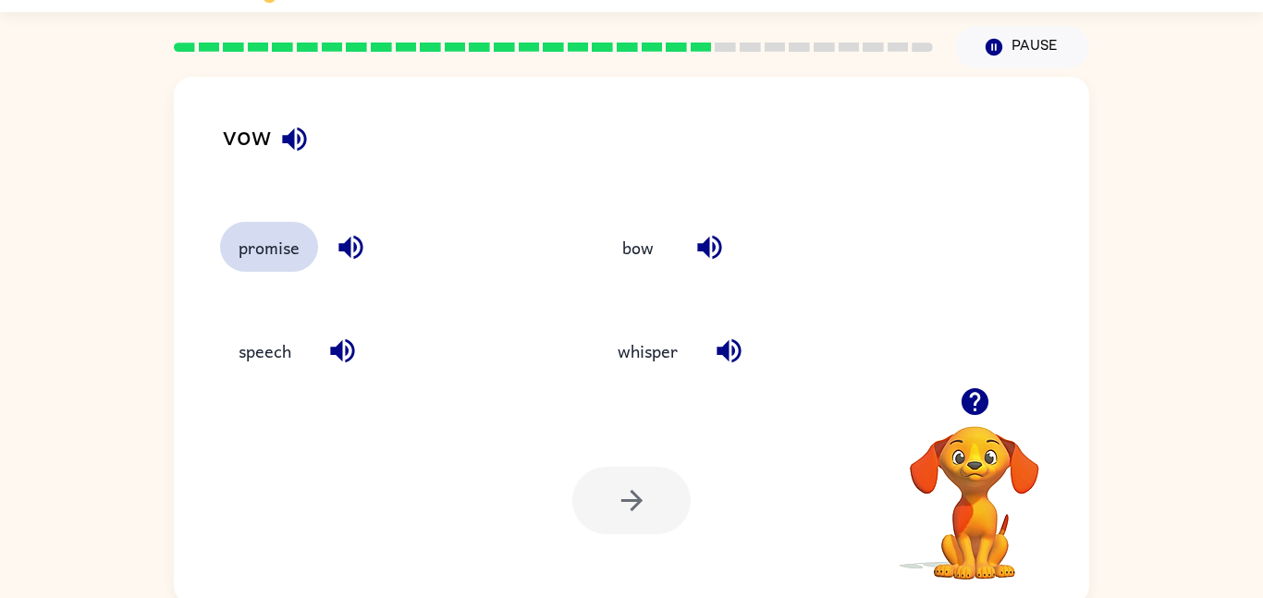
click at [286, 254] on button "promise" at bounding box center [269, 247] width 98 height 50
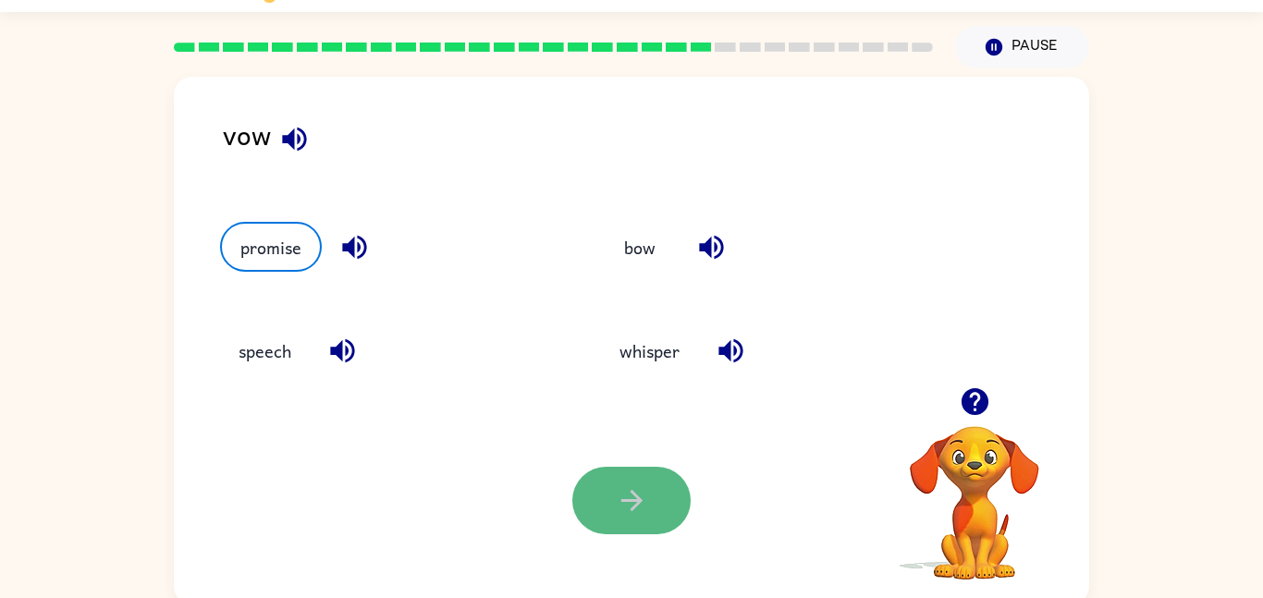
click at [602, 470] on button "button" at bounding box center [631, 500] width 118 height 67
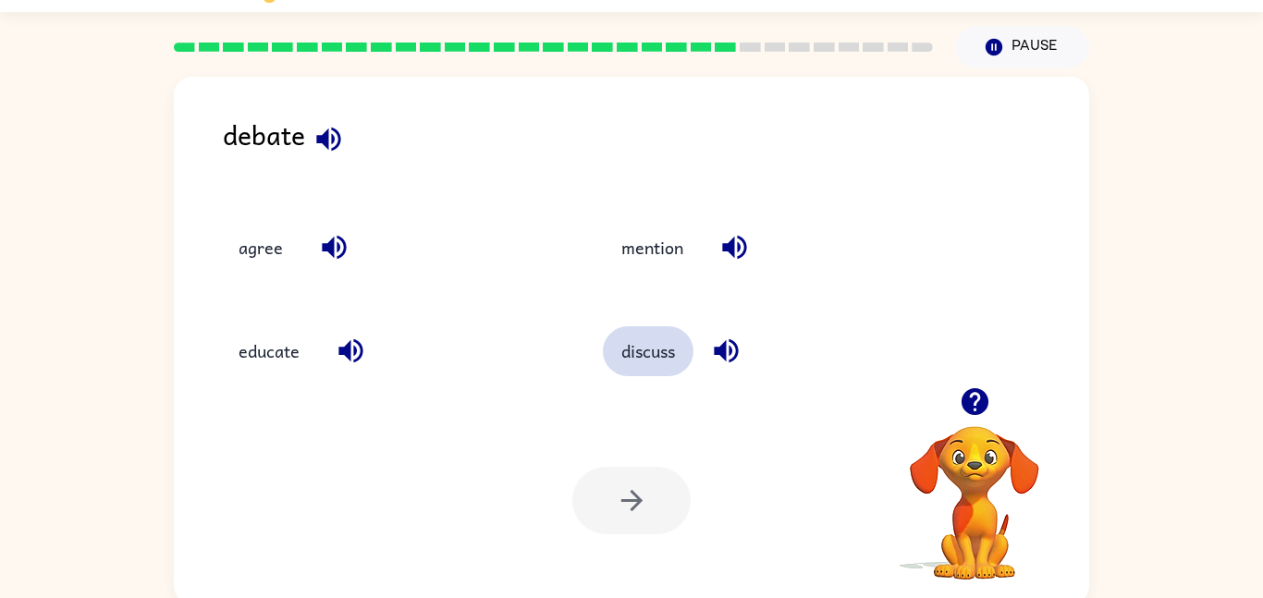
click at [631, 368] on button "discuss" at bounding box center [648, 351] width 91 height 50
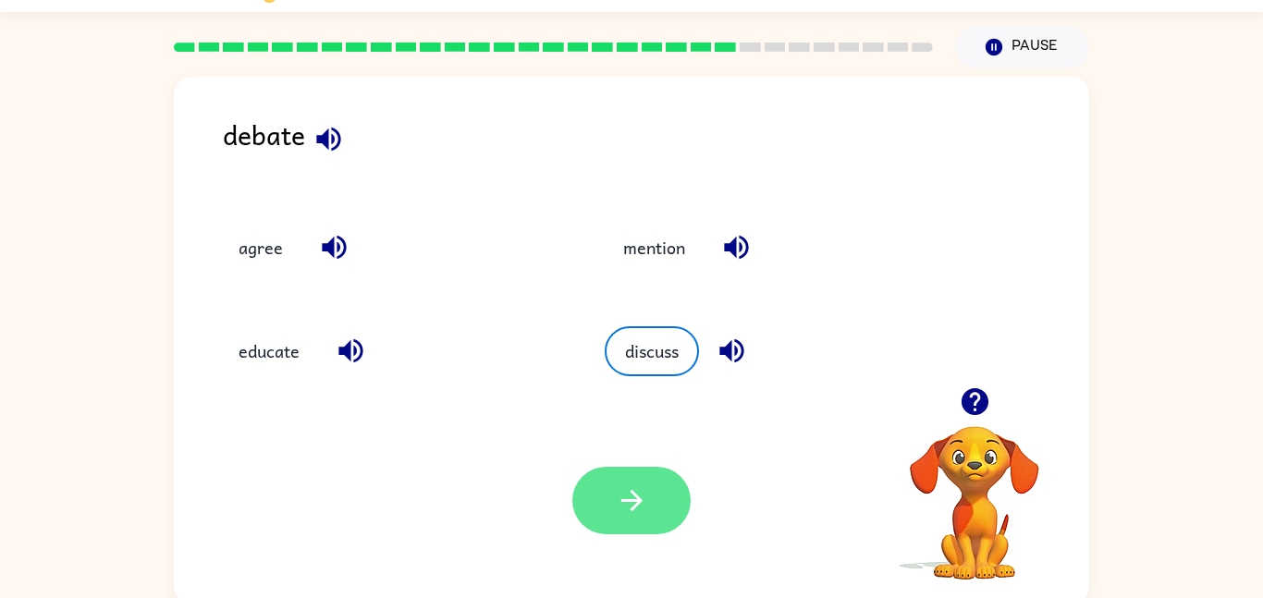
click at [666, 526] on button "button" at bounding box center [631, 500] width 118 height 67
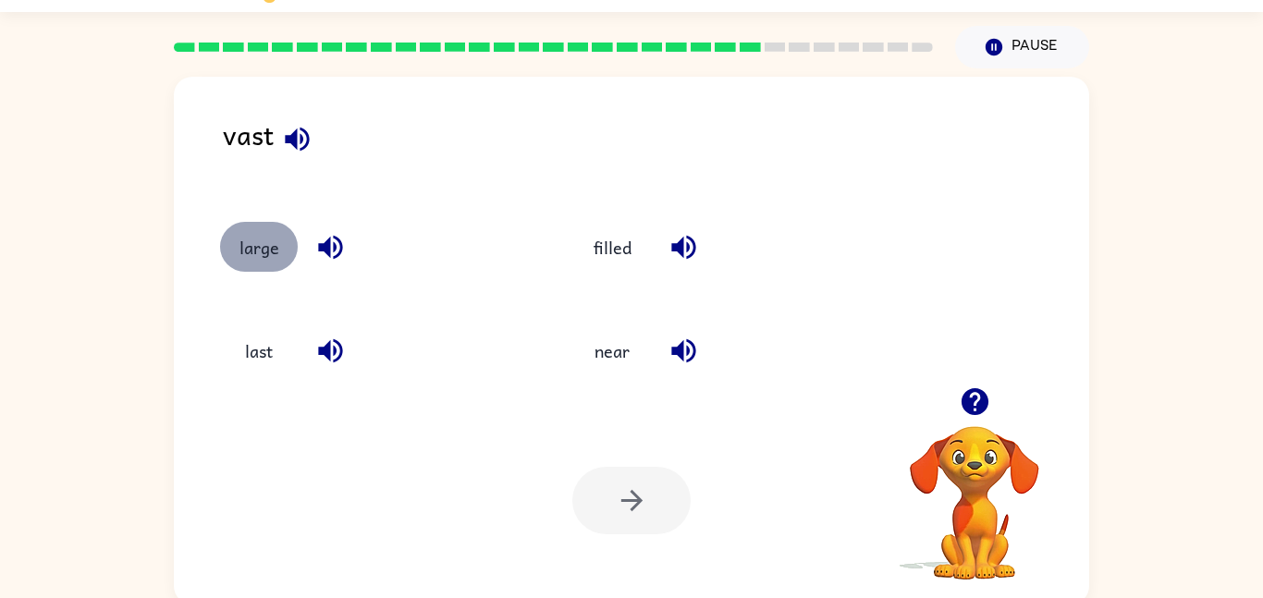
click at [243, 264] on button "large" at bounding box center [259, 247] width 78 height 50
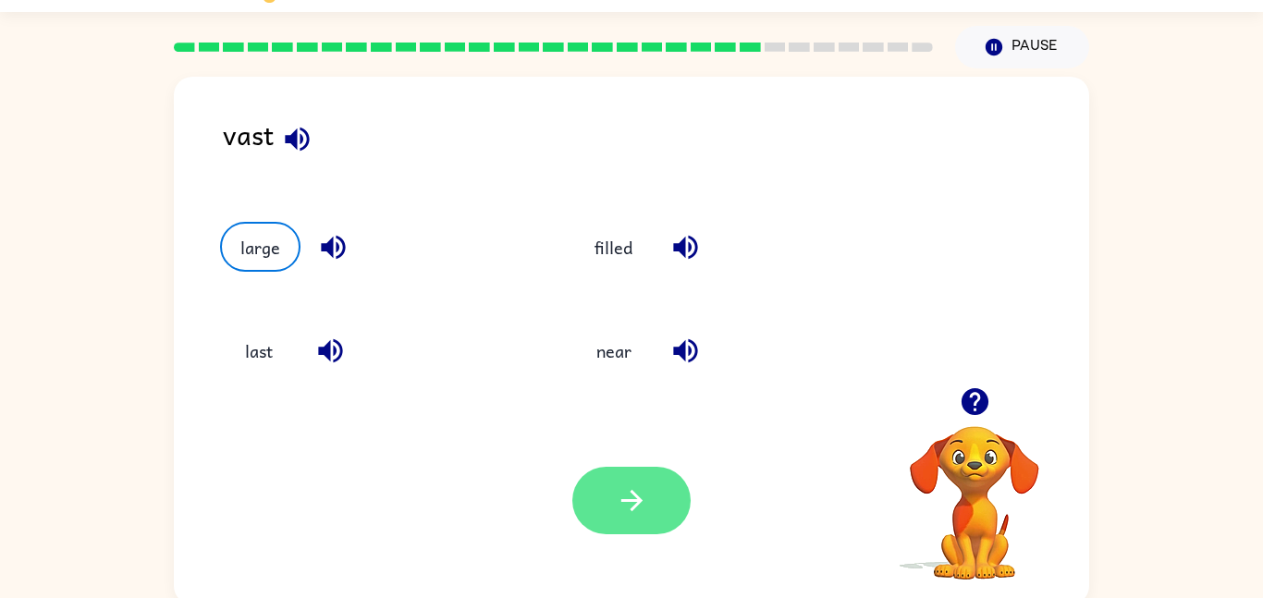
click at [617, 488] on icon "button" at bounding box center [632, 500] width 32 height 32
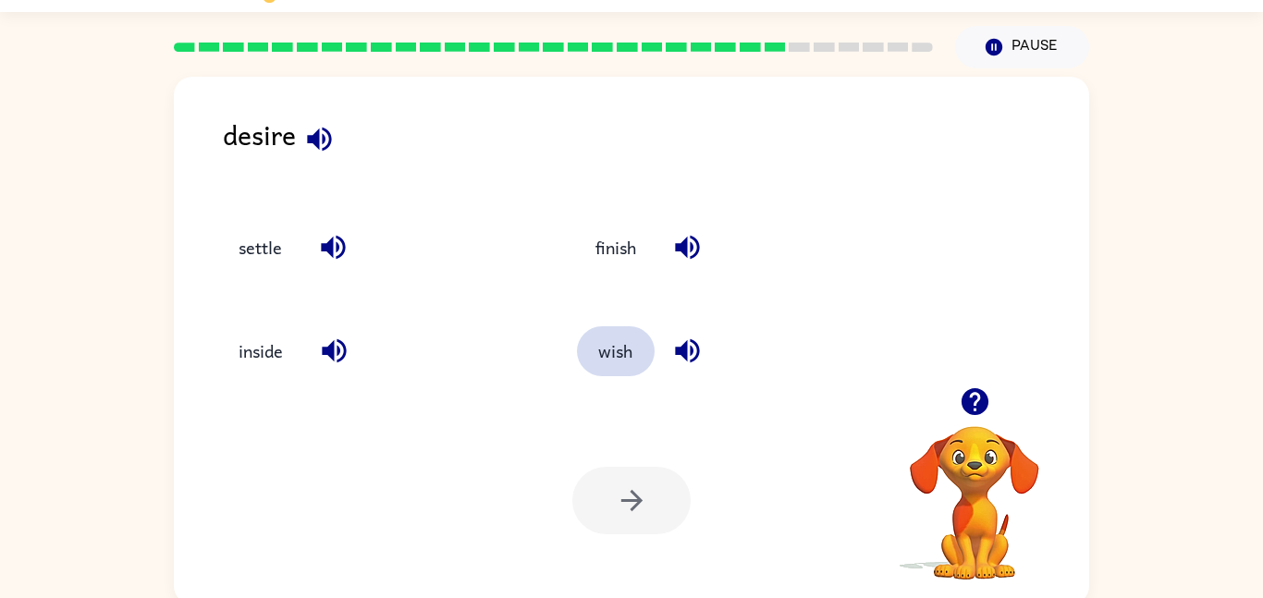
click at [605, 355] on button "wish" at bounding box center [616, 351] width 78 height 50
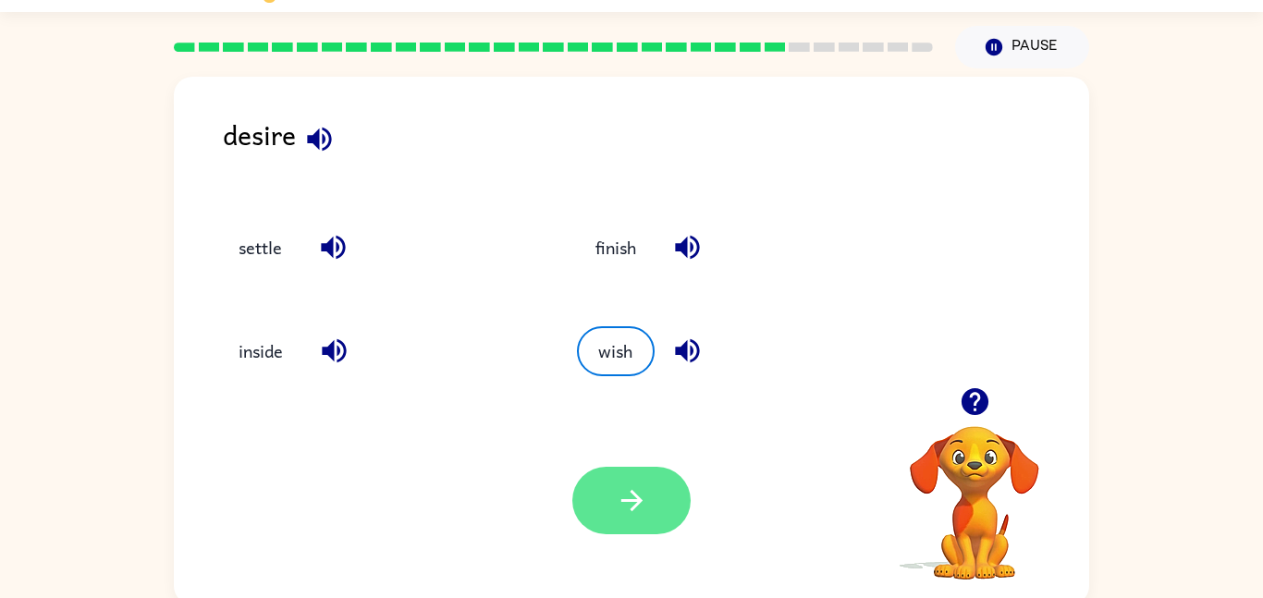
click at [634, 509] on icon "button" at bounding box center [632, 500] width 32 height 32
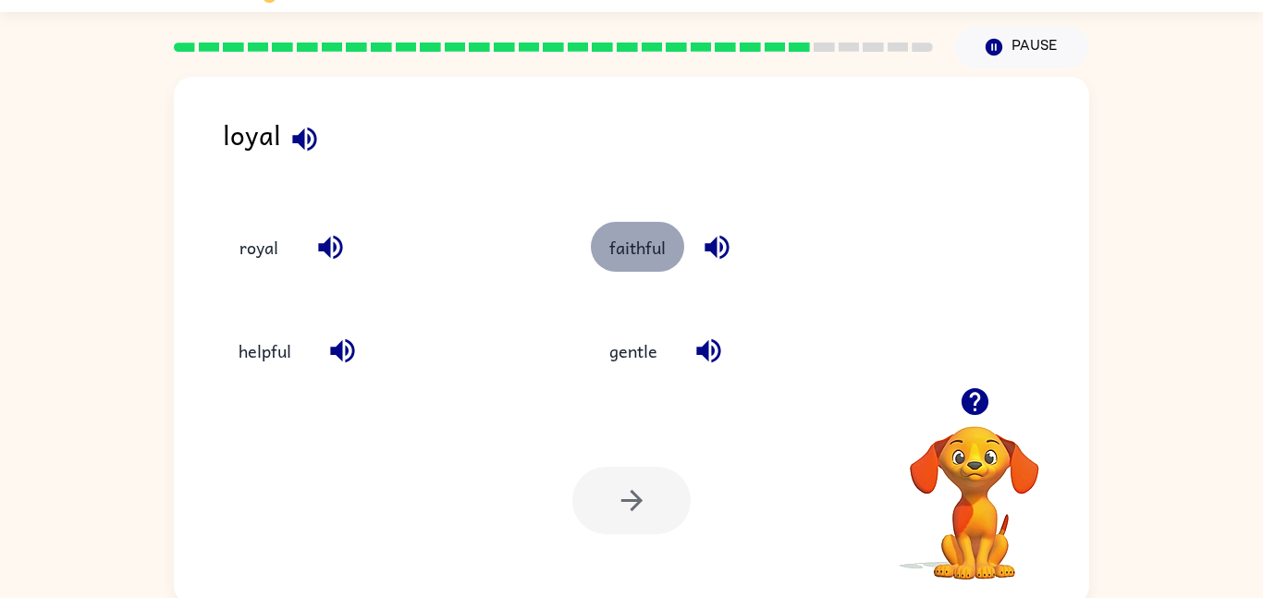
click at [607, 259] on button "faithful" at bounding box center [637, 247] width 93 height 50
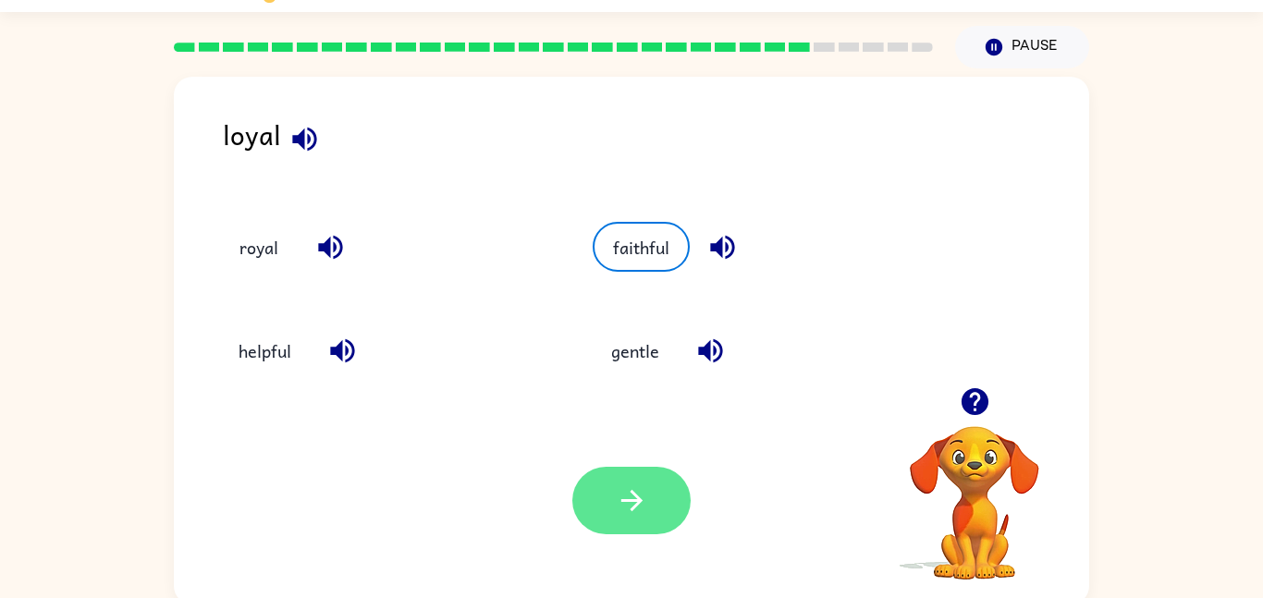
click at [643, 487] on icon "button" at bounding box center [632, 500] width 32 height 32
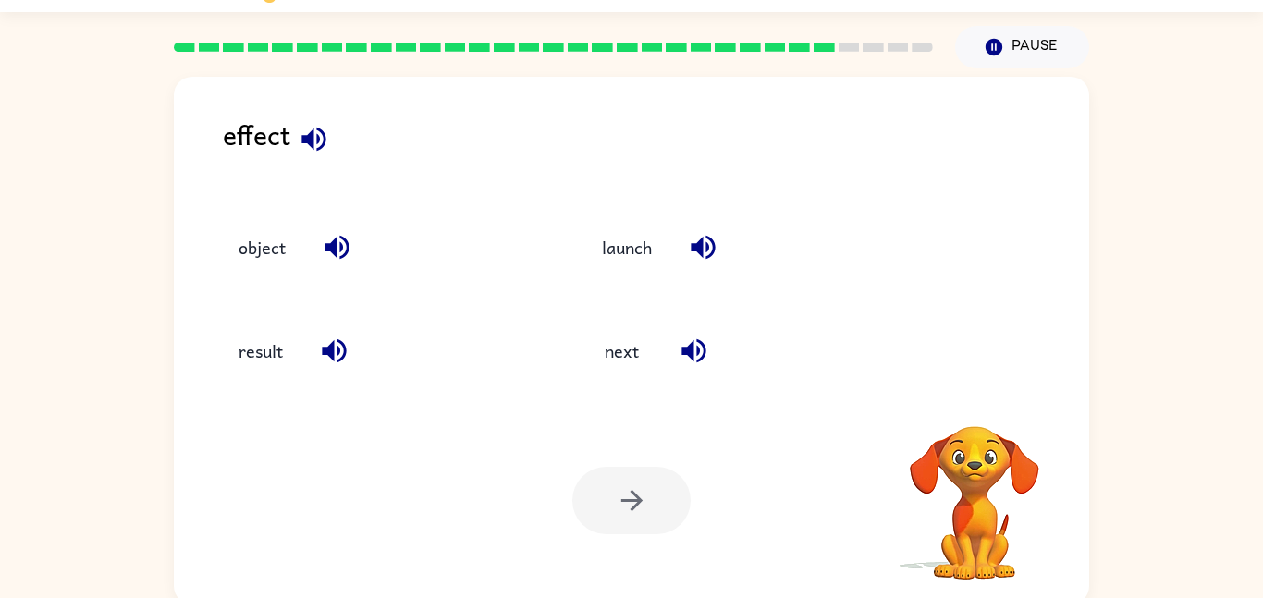
click at [610, 383] on div "next" at bounding box center [729, 343] width 363 height 104
click at [249, 344] on button "result" at bounding box center [260, 351] width 81 height 50
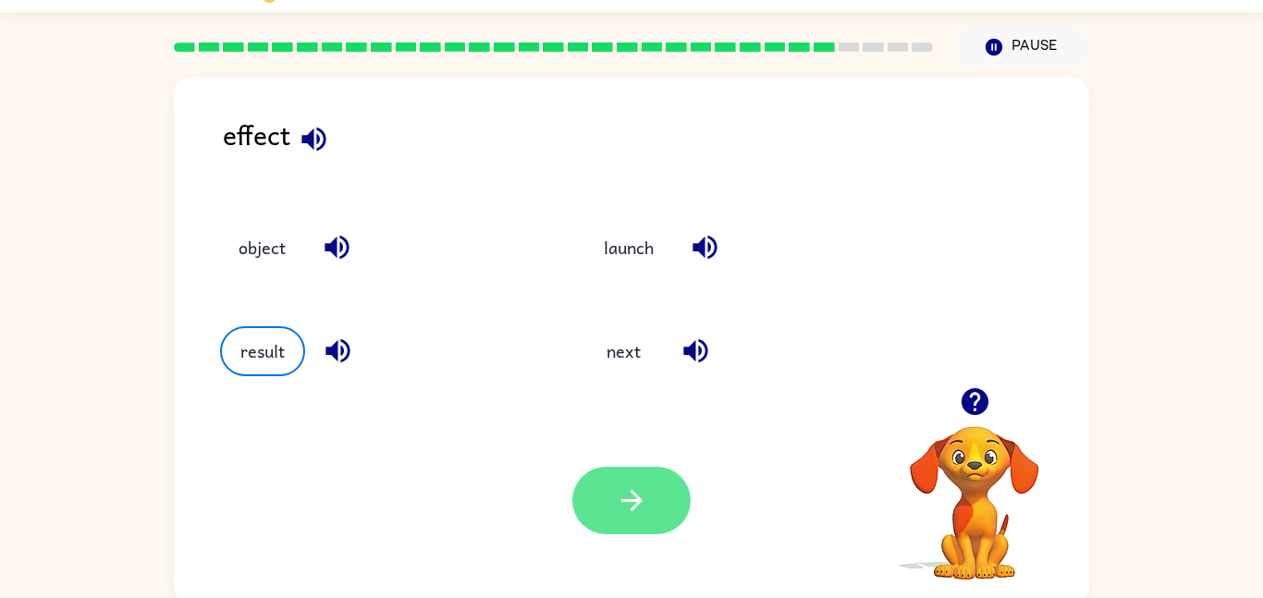
click at [641, 497] on icon "button" at bounding box center [632, 500] width 32 height 32
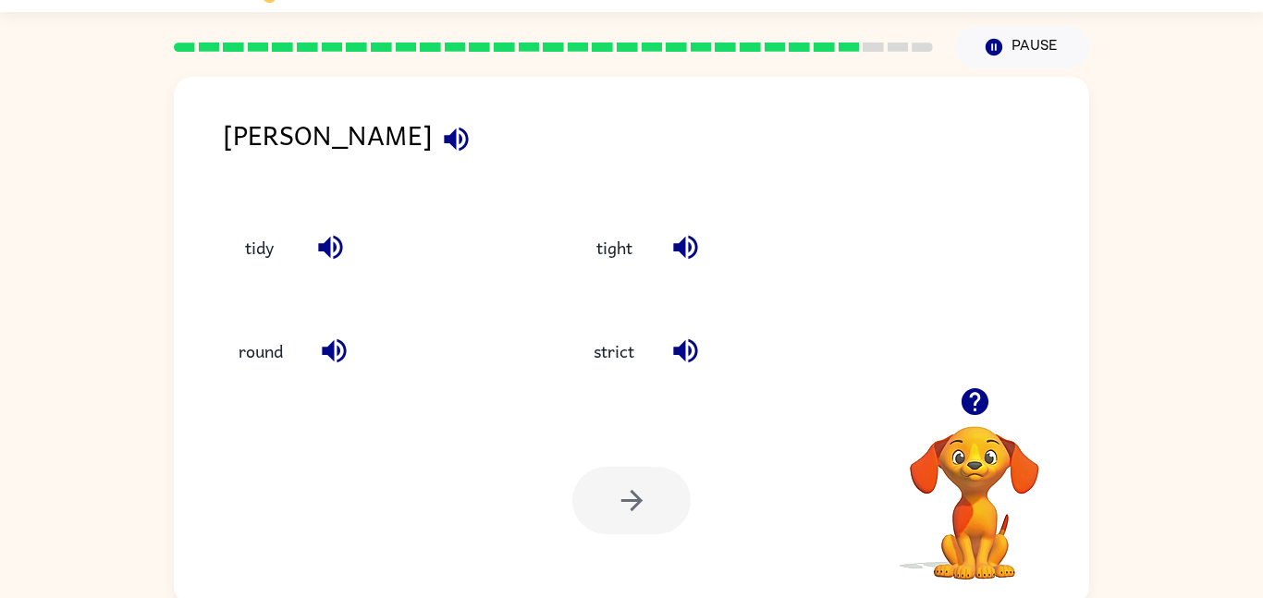
click at [629, 385] on div "strict" at bounding box center [717, 343] width 355 height 104
click at [617, 367] on button "strict" at bounding box center [614, 351] width 78 height 50
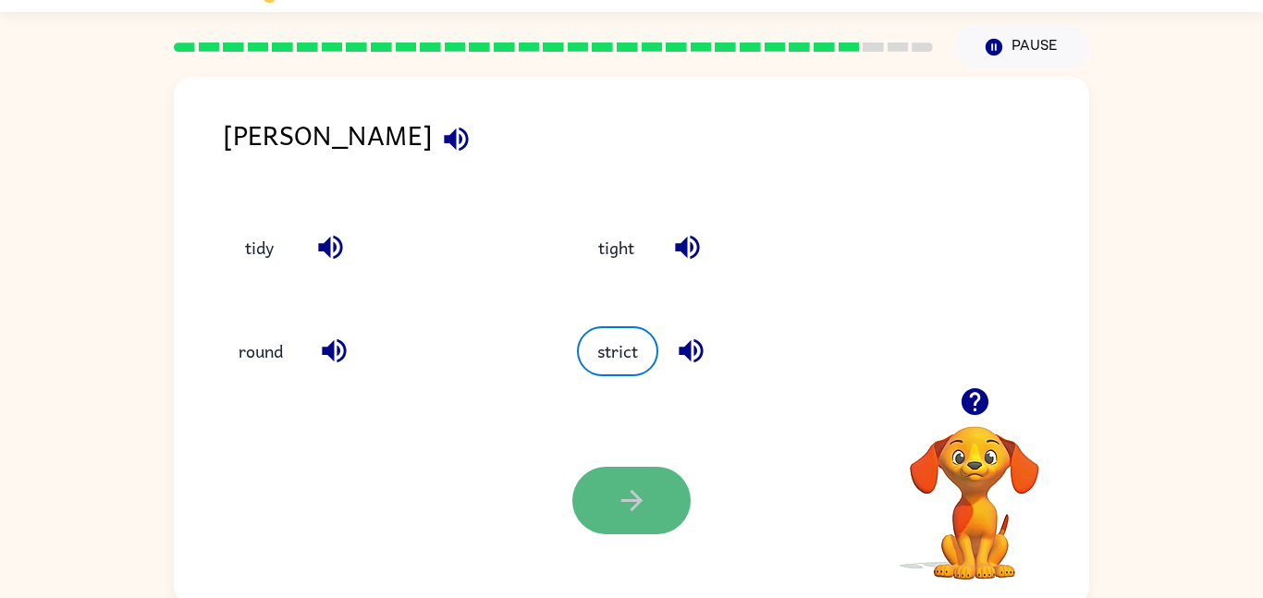
click at [649, 495] on button "button" at bounding box center [631, 500] width 118 height 67
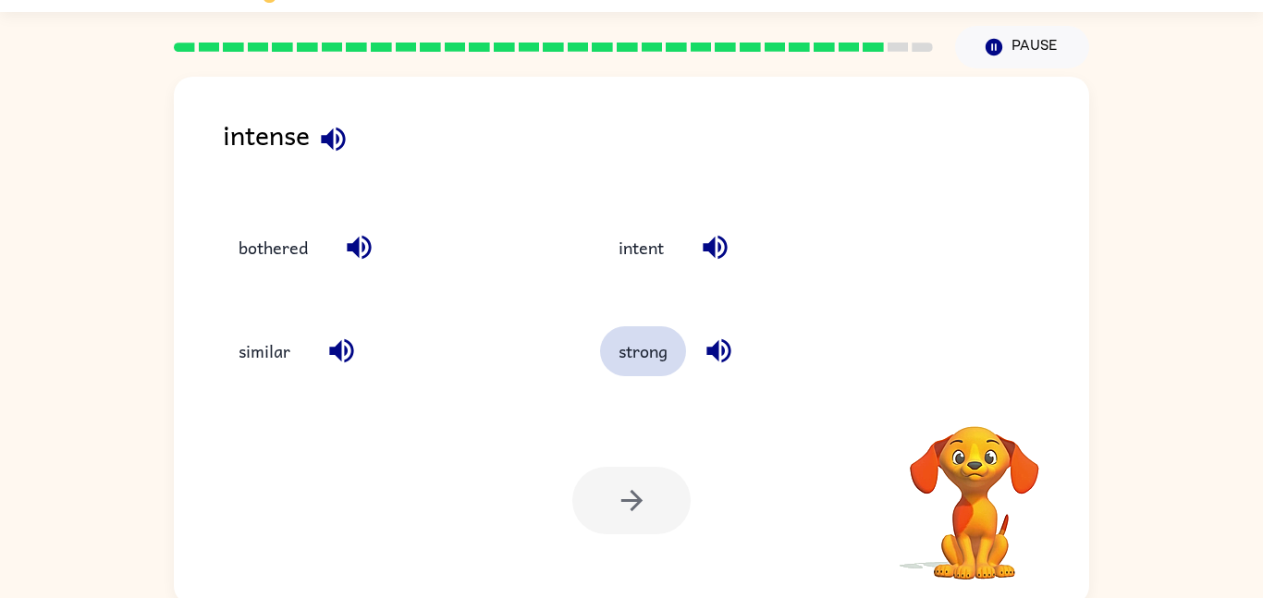
click at [615, 360] on button "strong" at bounding box center [643, 351] width 86 height 50
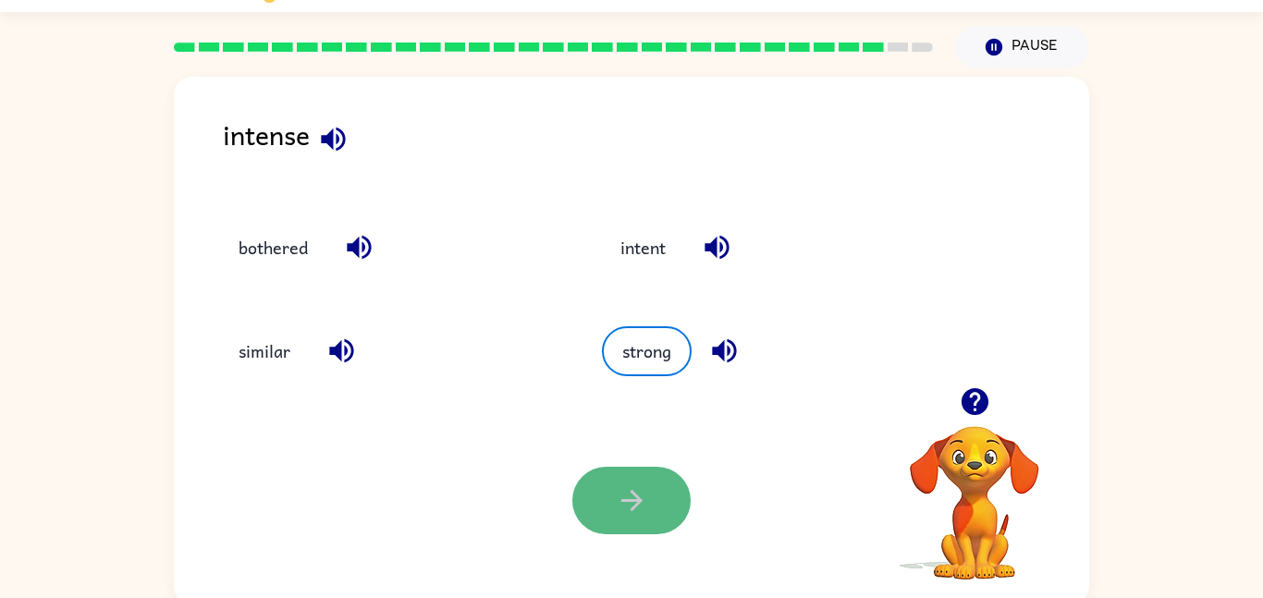
click at [591, 509] on button "button" at bounding box center [631, 500] width 118 height 67
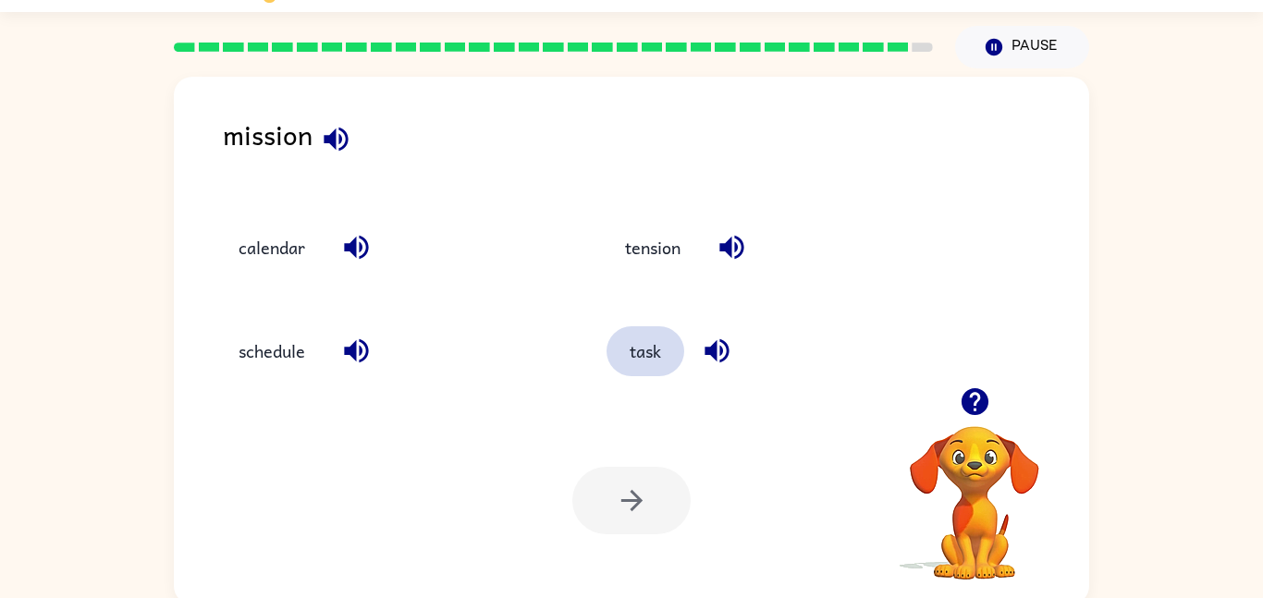
click at [670, 340] on button "task" at bounding box center [646, 351] width 78 height 50
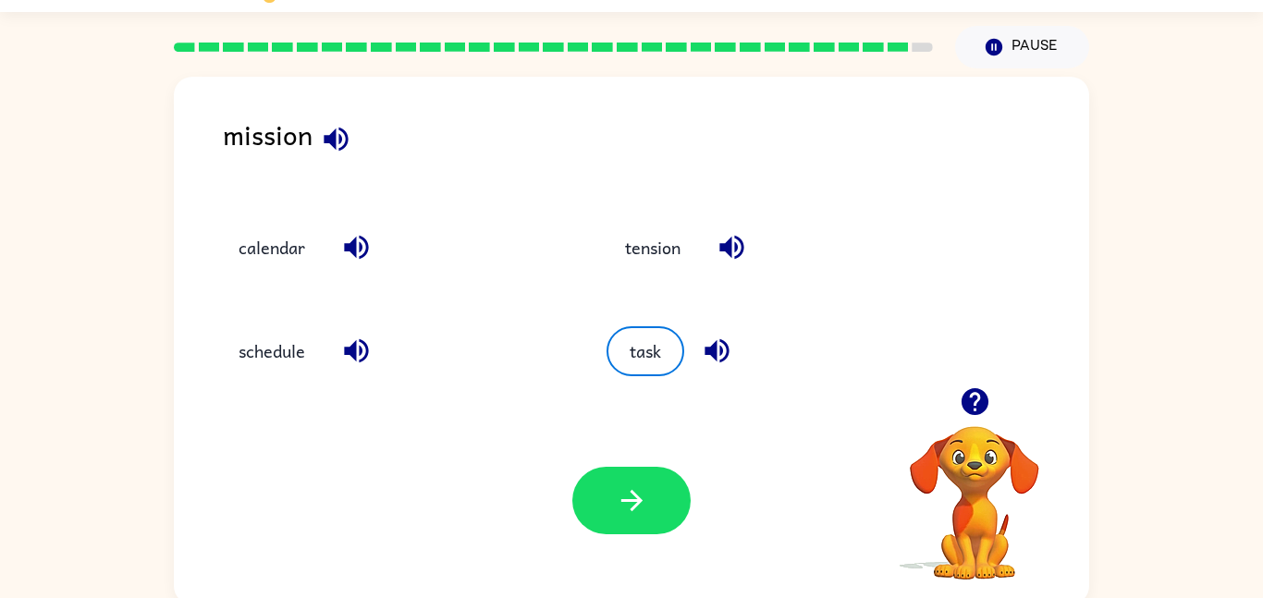
click at [641, 544] on div "Your browser must support playing .mp4 files to use Literably. Please try using…" at bounding box center [631, 501] width 915 height 208
click at [641, 537] on div "Your browser must support playing .mp4 files to use Literably. Please try using…" at bounding box center [631, 501] width 915 height 208
click at [630, 511] on icon "button" at bounding box center [632, 500] width 32 height 32
